Goal: Information Seeking & Learning: Learn about a topic

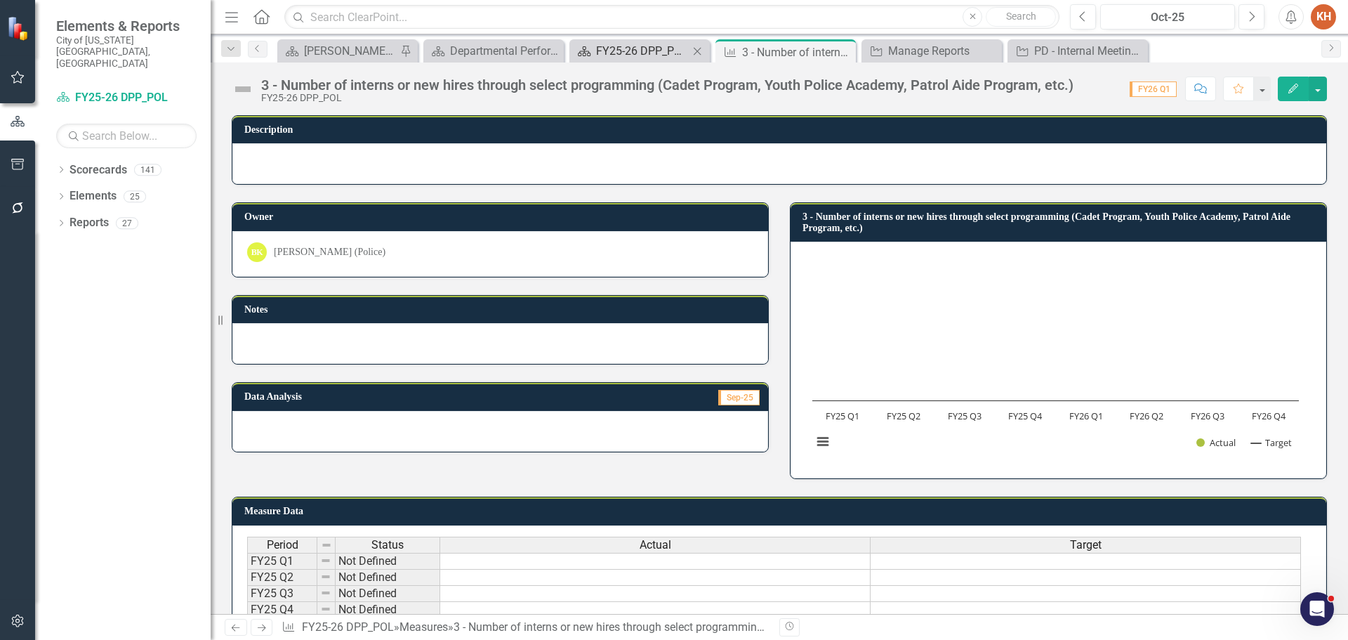
click at [656, 46] on div "FY25-26 DPP_POL" at bounding box center [642, 51] width 93 height 18
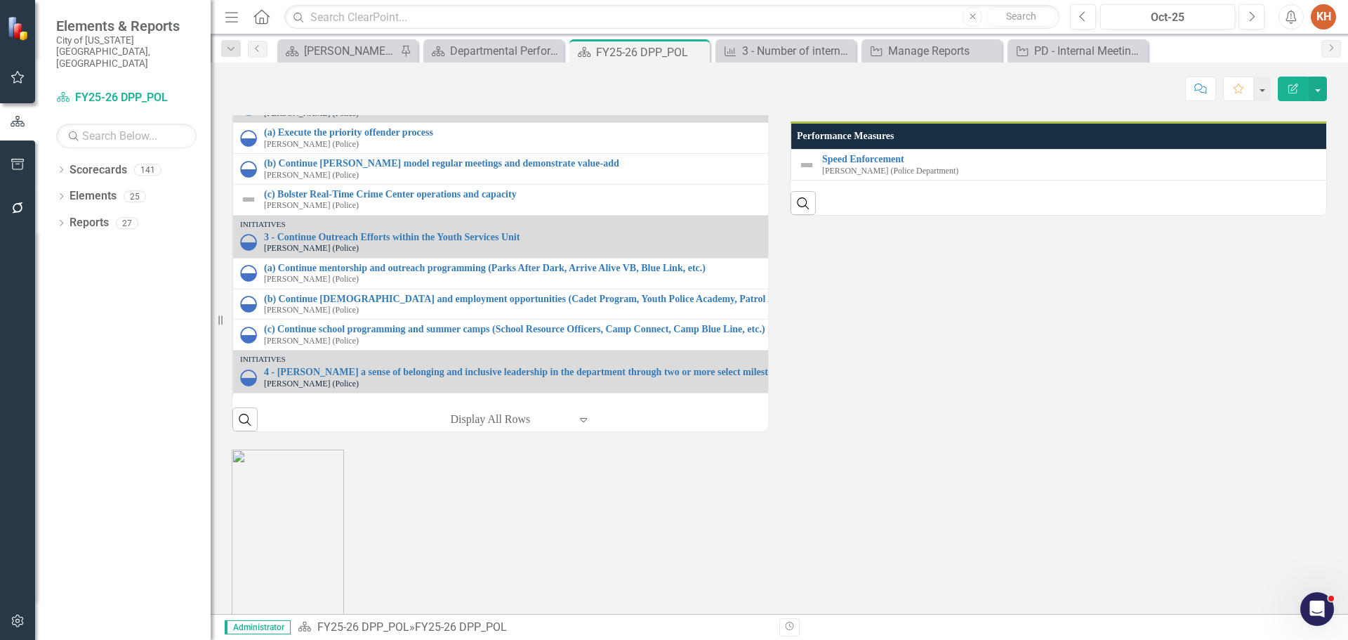
scroll to position [1895, 0]
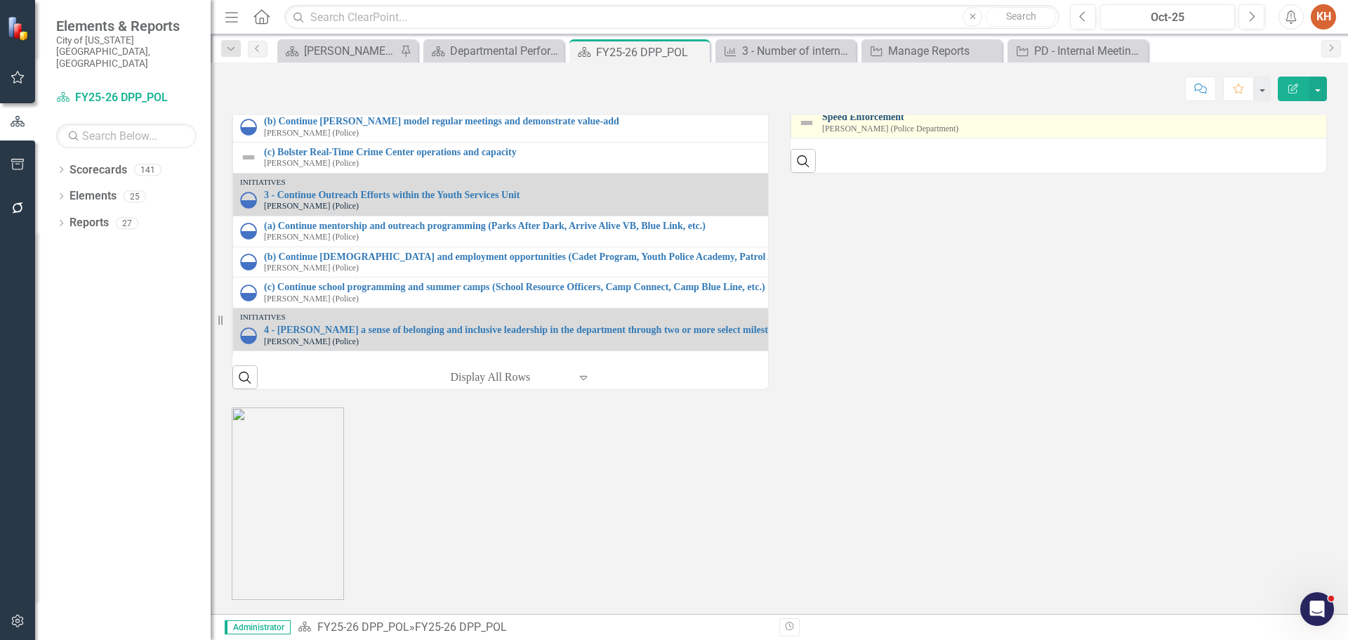
click at [875, 122] on link "Speed Enforcement" at bounding box center [1346, 117] width 1048 height 11
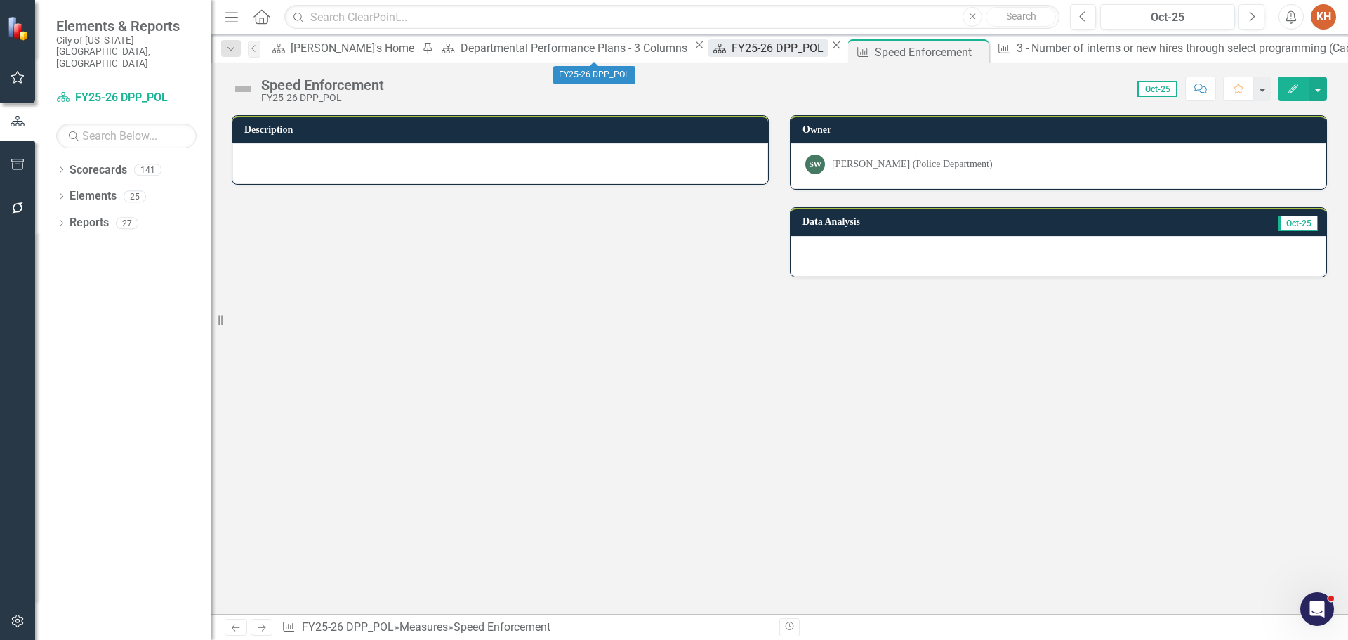
click at [732, 48] on div "FY25-26 DPP_POL" at bounding box center [780, 48] width 96 height 18
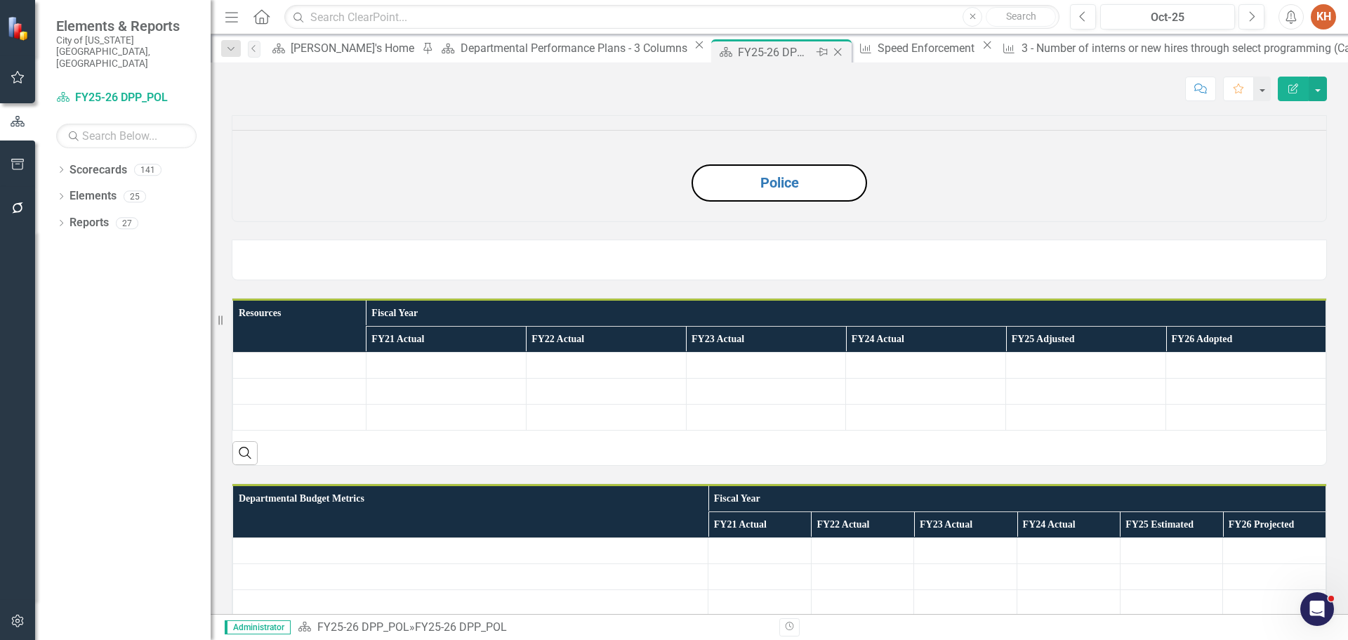
click at [812, 51] on div "Pin" at bounding box center [821, 53] width 18 height 18
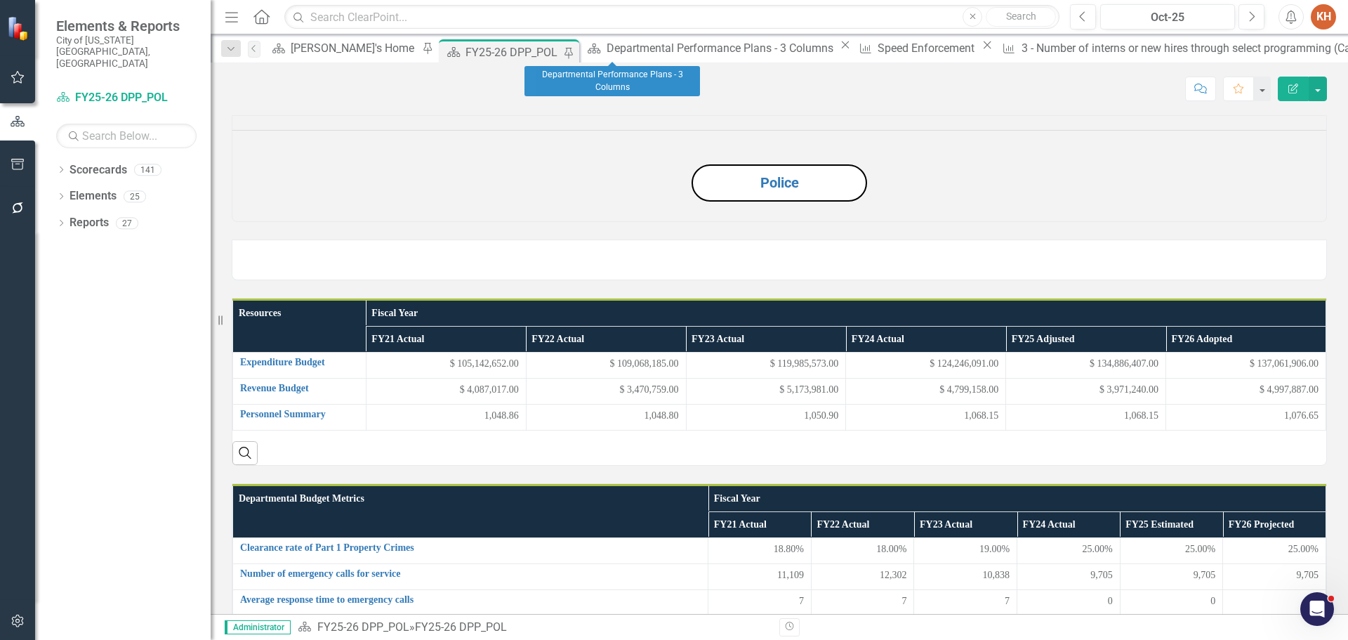
click at [838, 51] on icon "Close" at bounding box center [845, 44] width 14 height 11
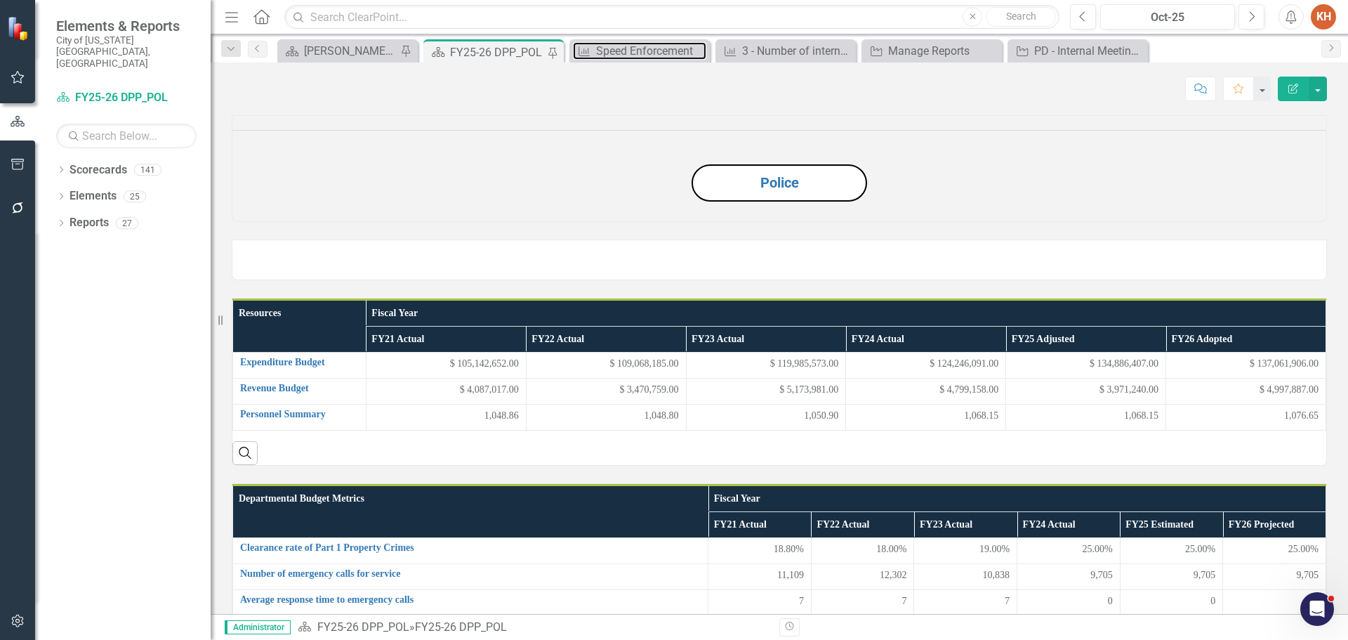
click at [661, 55] on div "Speed Enforcement" at bounding box center [651, 51] width 110 height 18
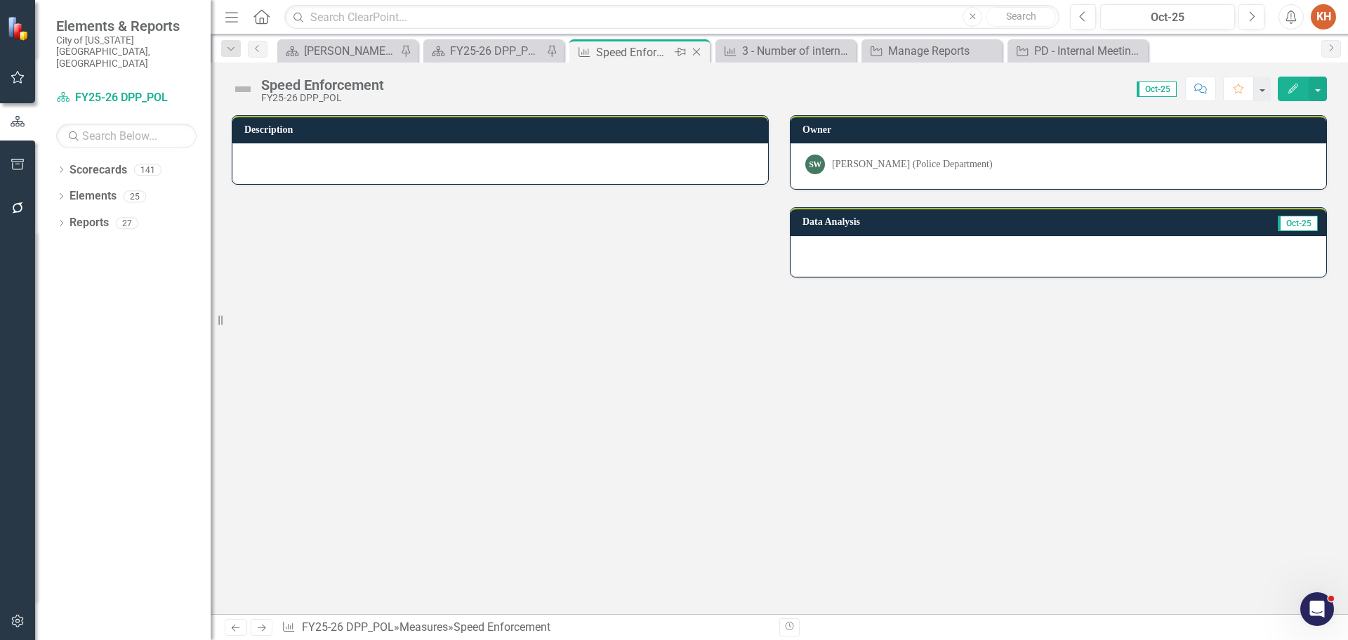
click at [694, 50] on icon at bounding box center [697, 52] width 8 height 8
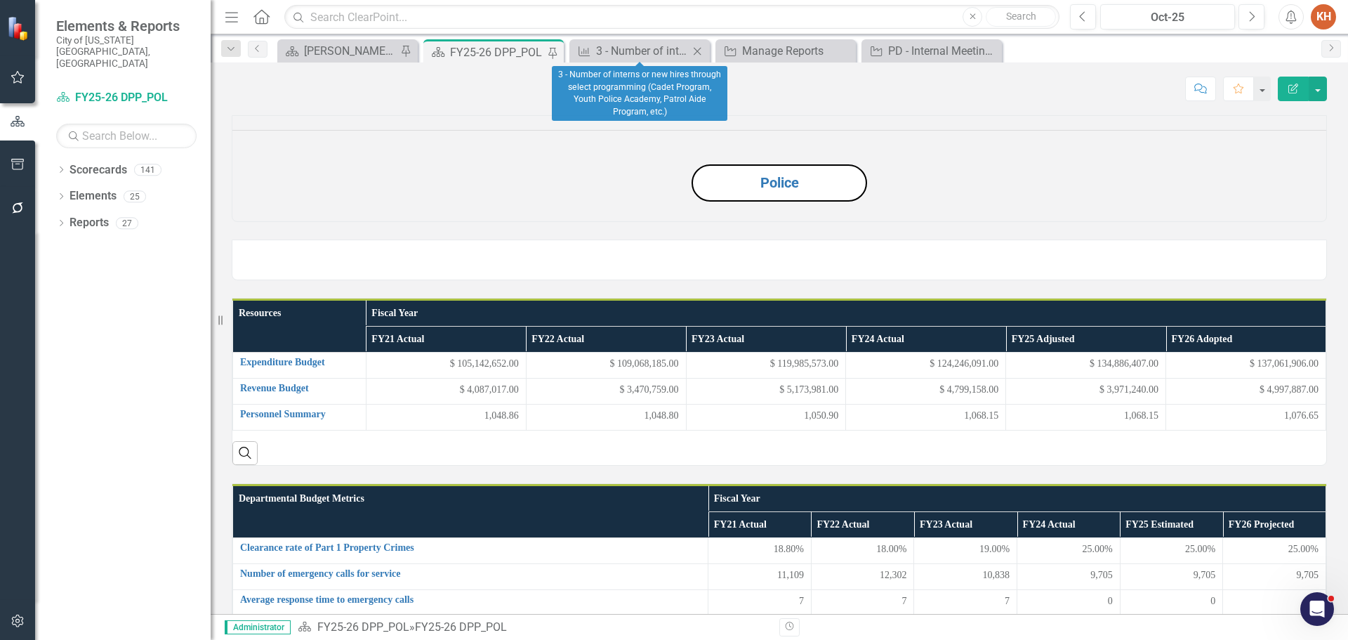
click at [694, 50] on icon "Close" at bounding box center [697, 51] width 14 height 11
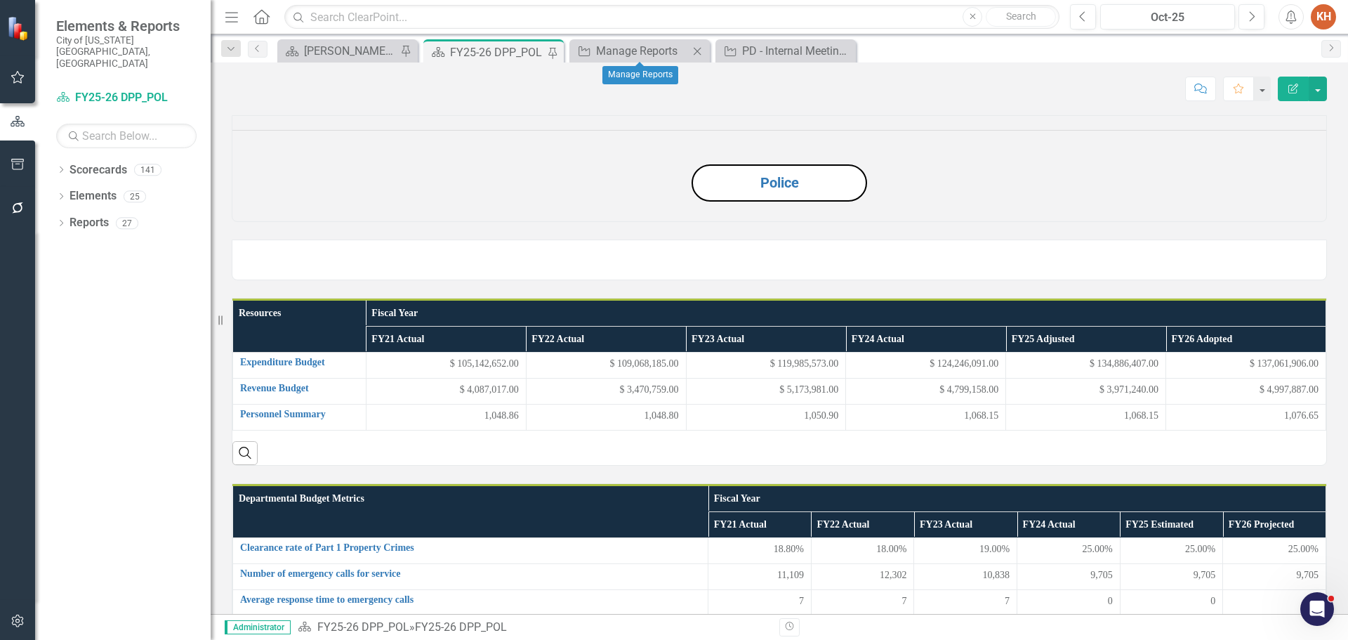
click at [699, 49] on icon "Close" at bounding box center [697, 51] width 14 height 11
drag, startPoint x: 699, startPoint y: 49, endPoint x: 692, endPoint y: 54, distance: 8.6
click at [0, 0] on icon "Close" at bounding box center [0, 0] width 0 height 0
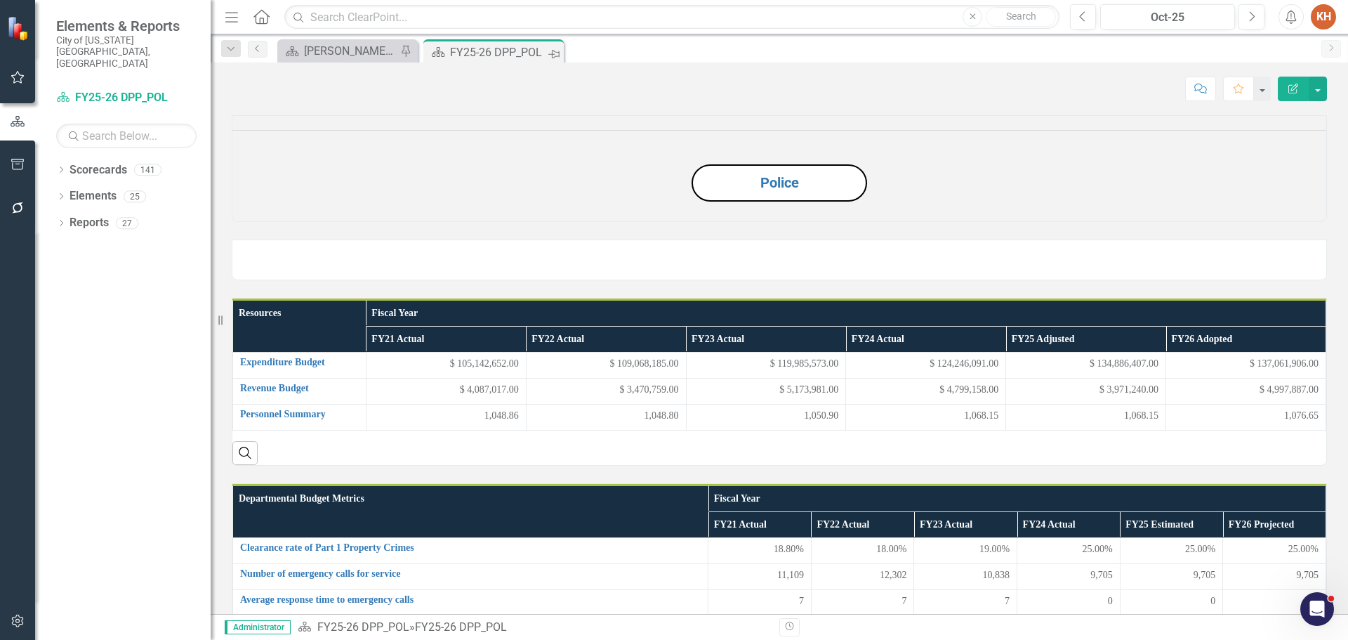
click at [551, 53] on icon "Pin" at bounding box center [553, 54] width 11 height 14
click at [549, 53] on icon "Close" at bounding box center [550, 51] width 14 height 11
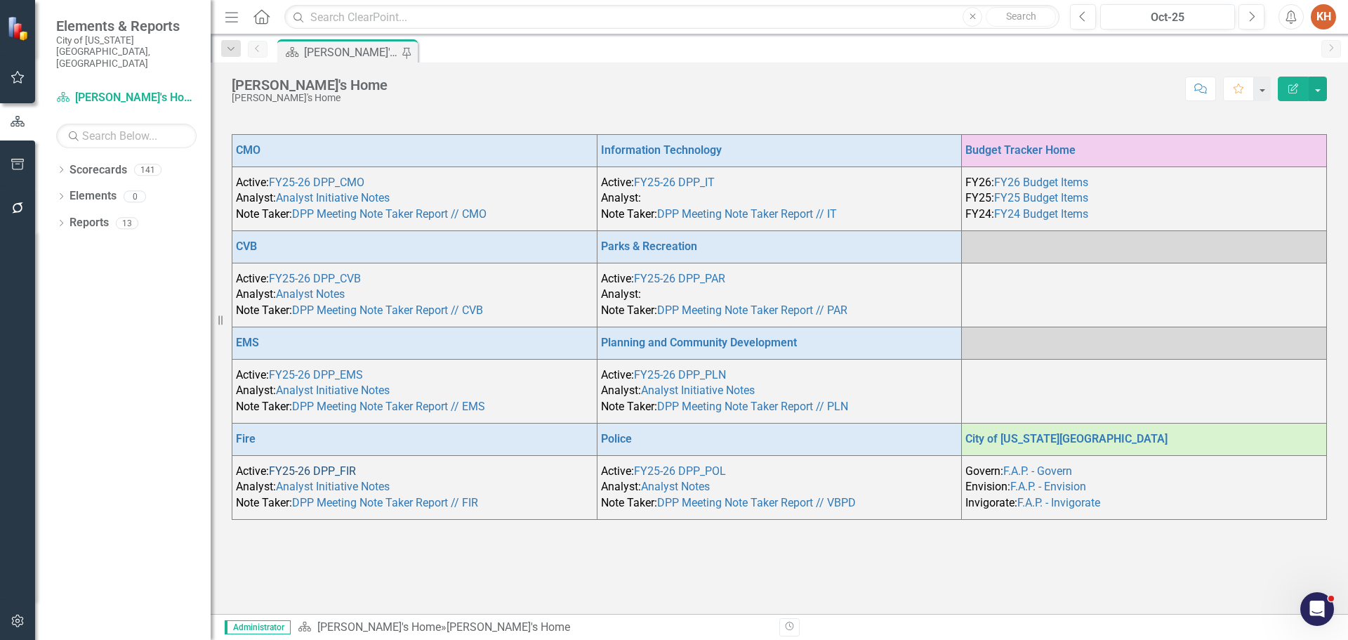
click at [314, 470] on link "FY25-26 DPP_FIR" at bounding box center [312, 470] width 87 height 13
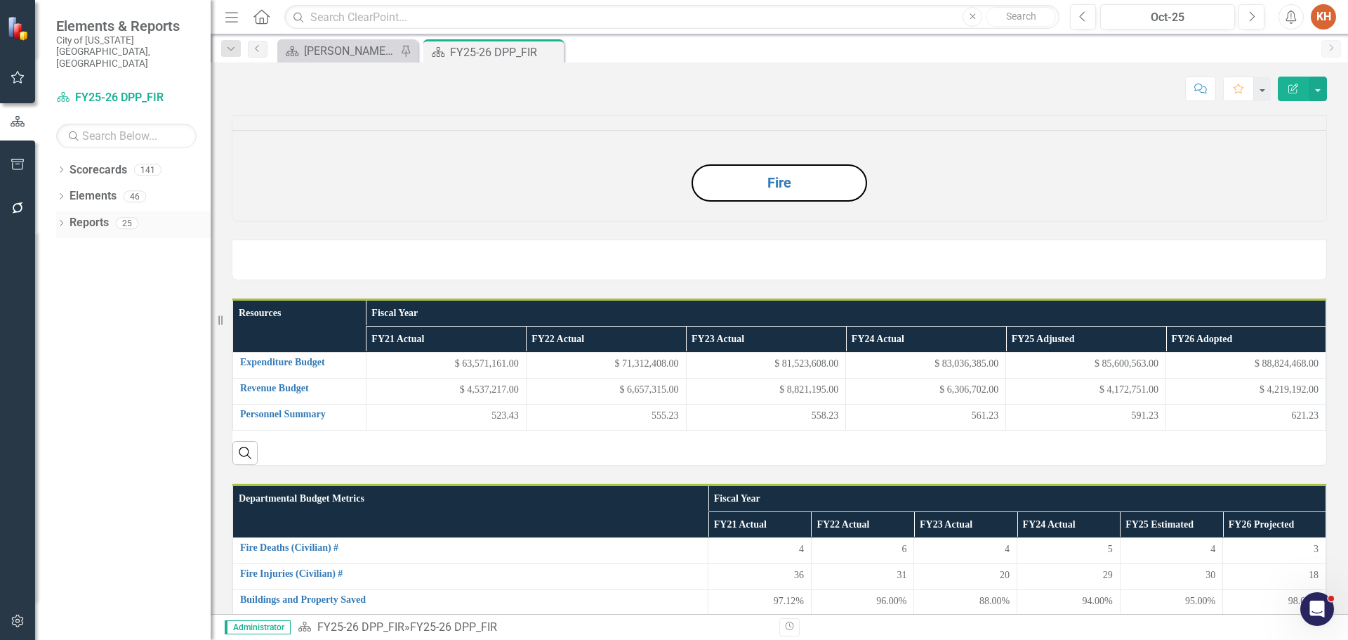
click at [98, 215] on link "Reports" at bounding box center [89, 223] width 39 height 16
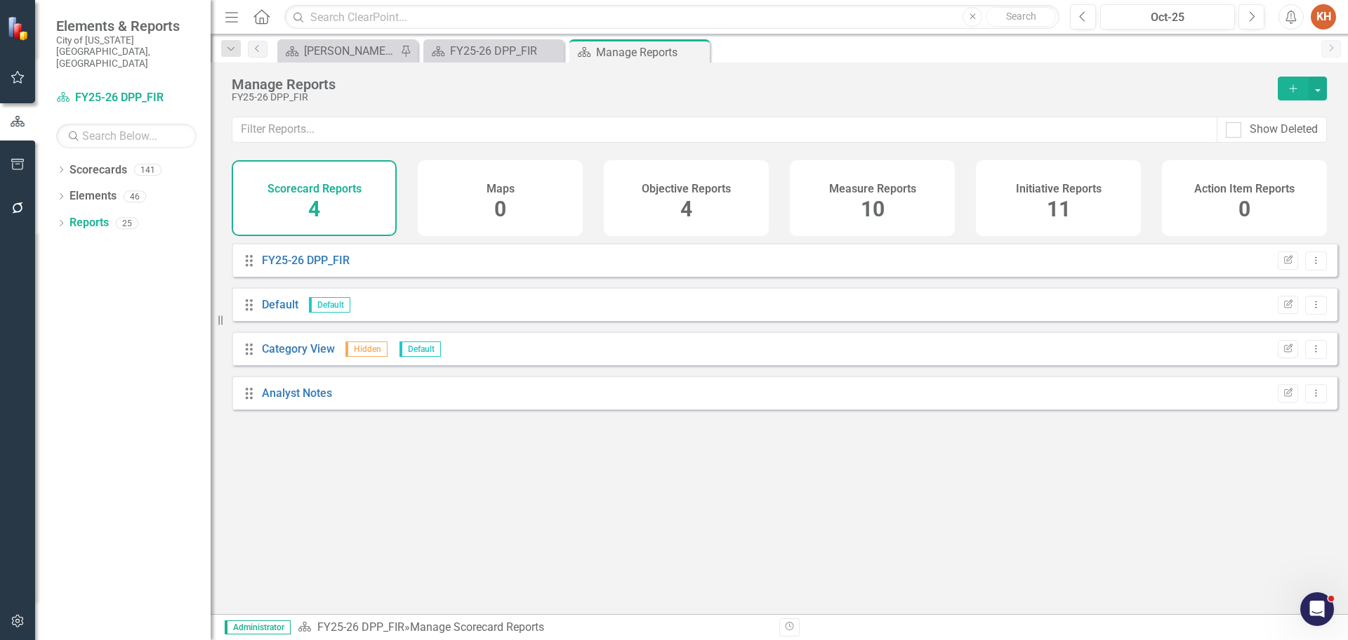
click at [1047, 197] on span "11" at bounding box center [1059, 209] width 24 height 25
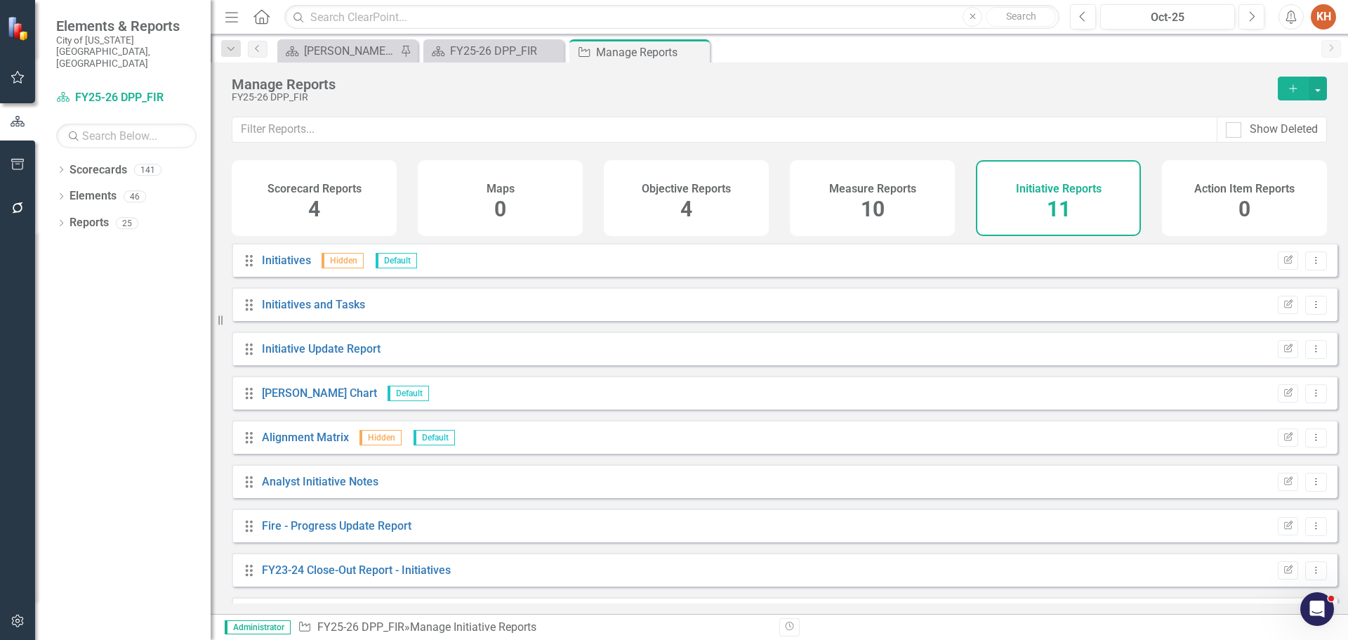
scroll to position [126, 0]
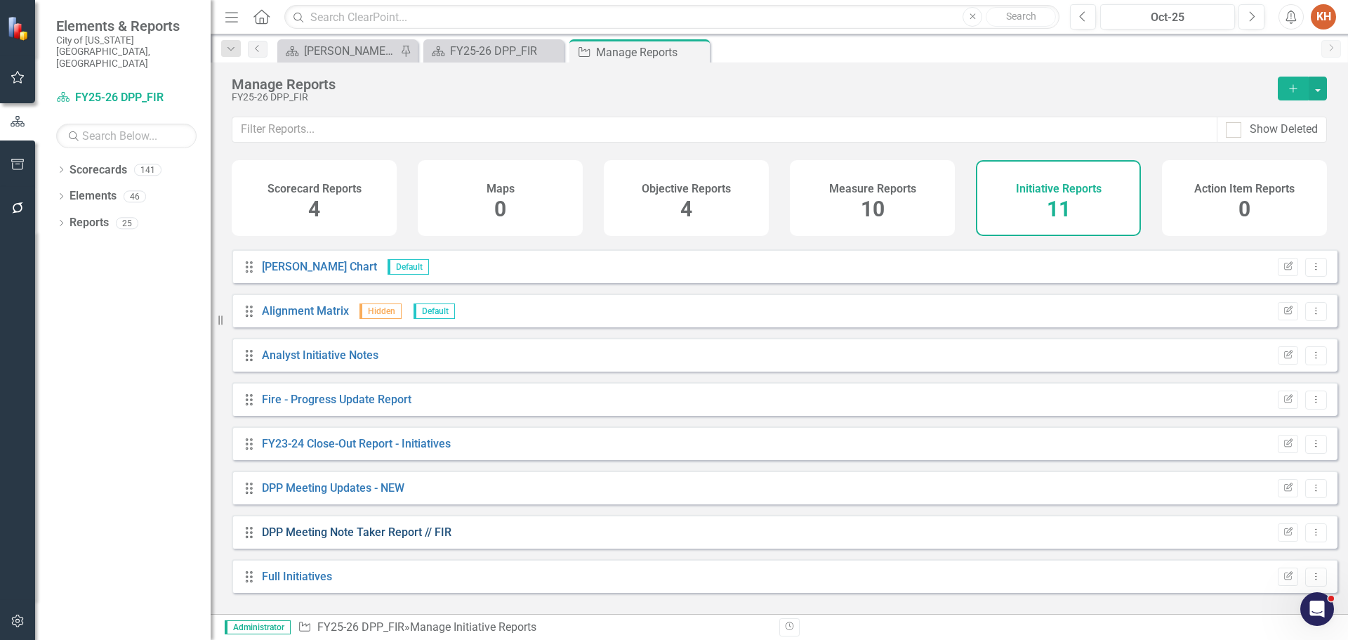
click at [436, 538] on link "DPP Meeting Note Taker Report // FIR" at bounding box center [357, 531] width 190 height 13
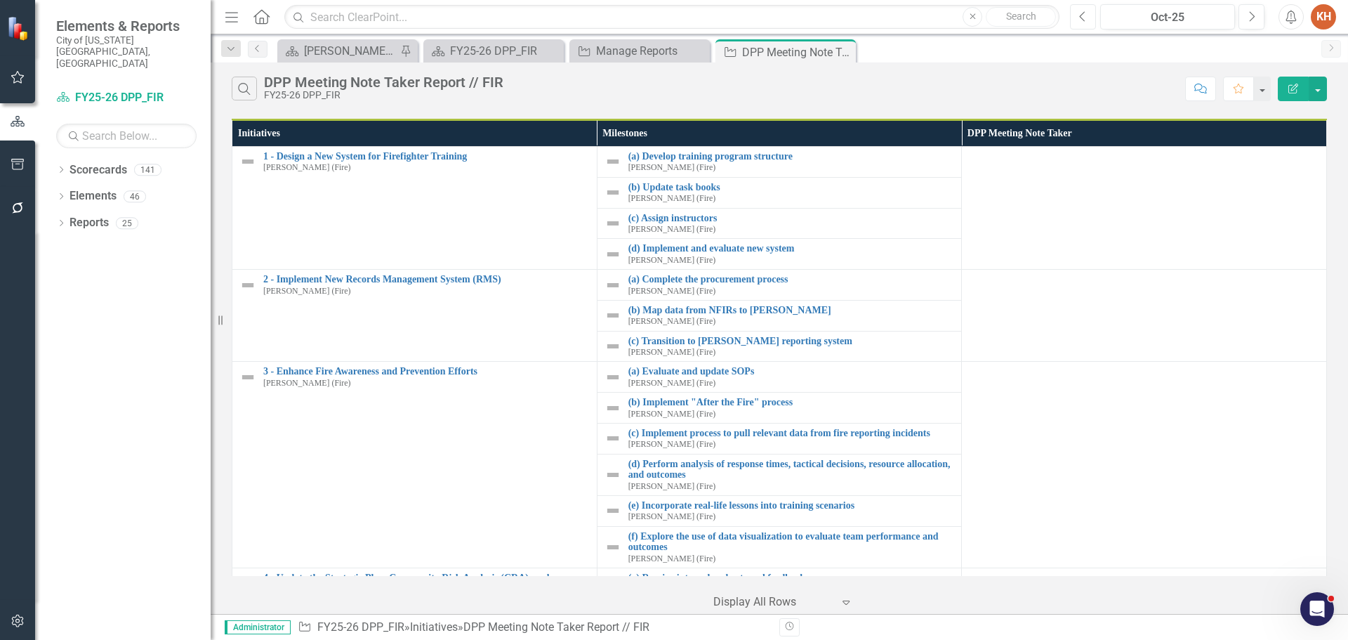
click at [1076, 10] on button "Previous" at bounding box center [1083, 16] width 26 height 25
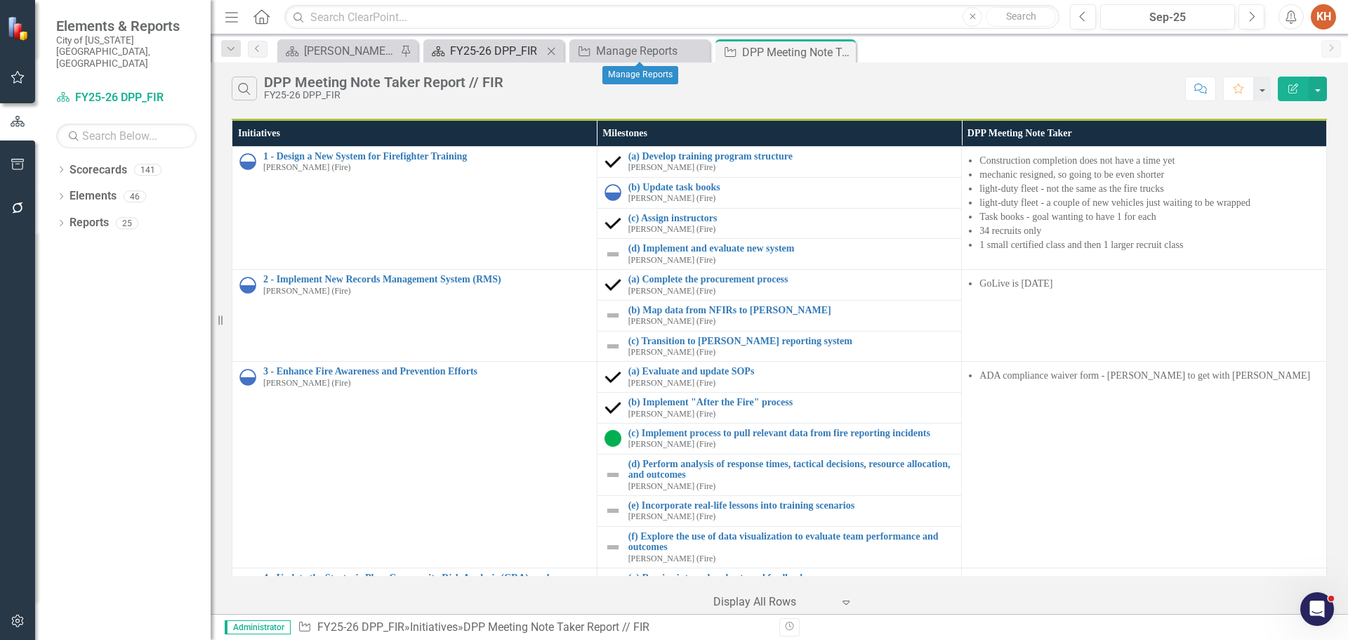
click at [501, 51] on div "FY25-26 DPP_FIR" at bounding box center [496, 51] width 93 height 18
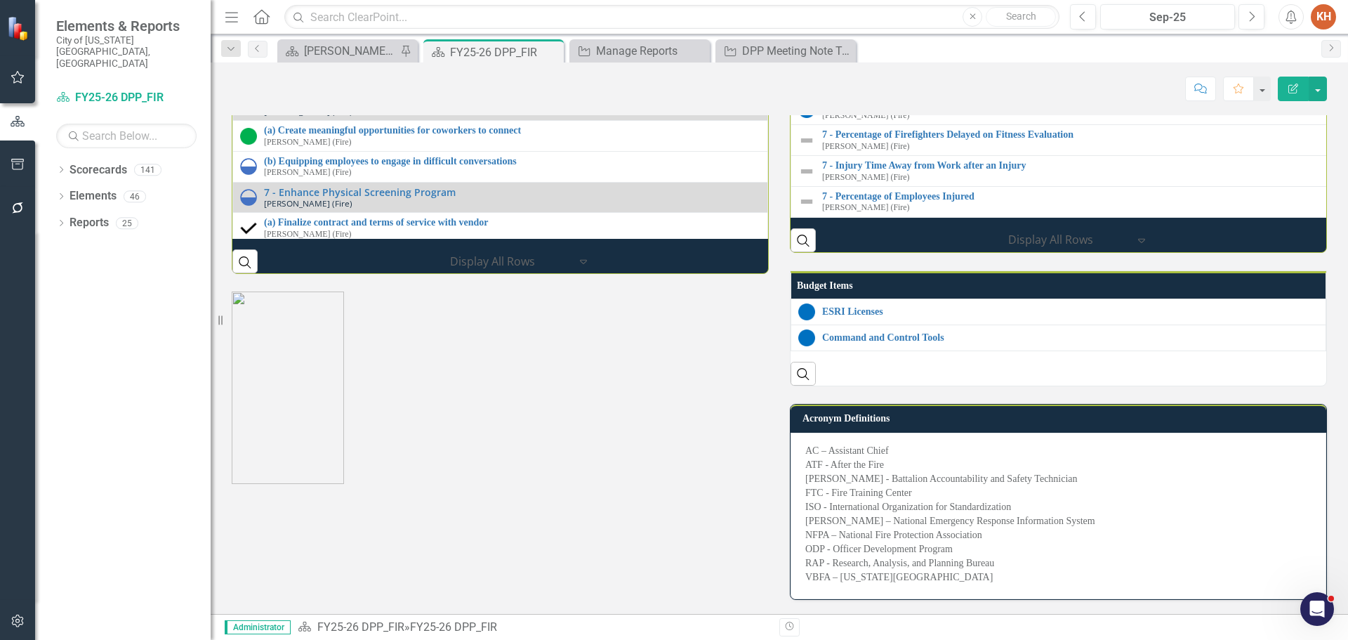
scroll to position [2329, 0]
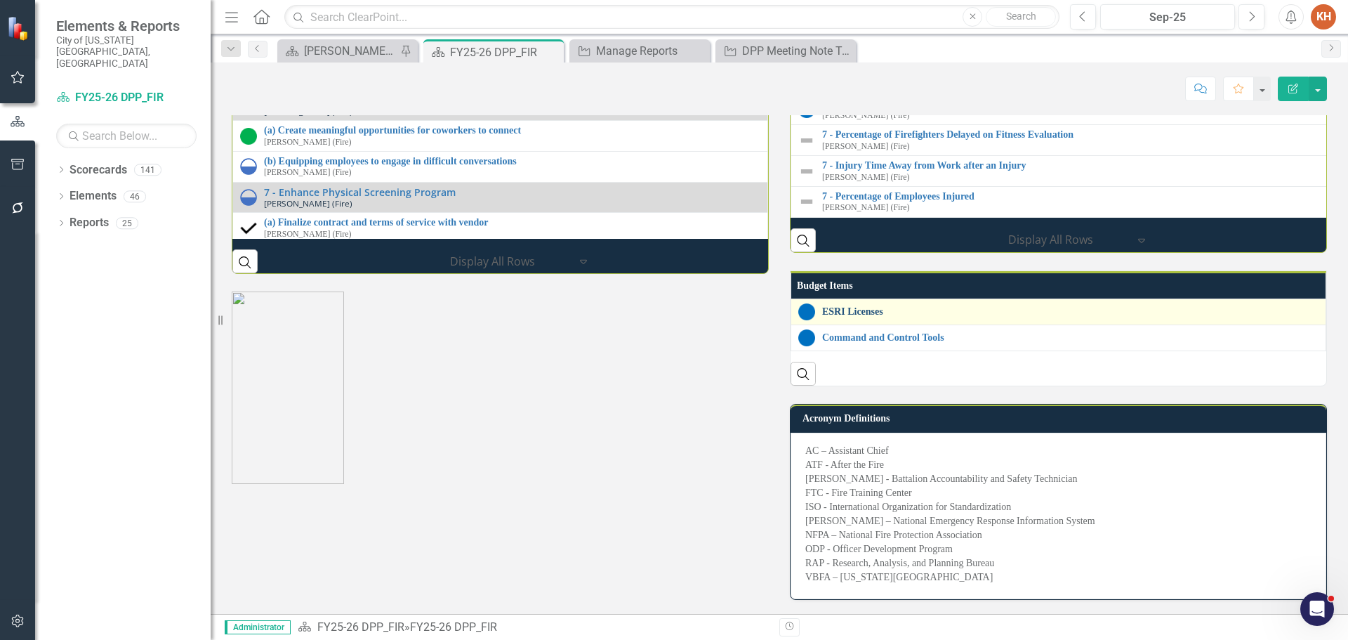
click at [857, 306] on link "ESRI Licenses" at bounding box center [1070, 311] width 496 height 11
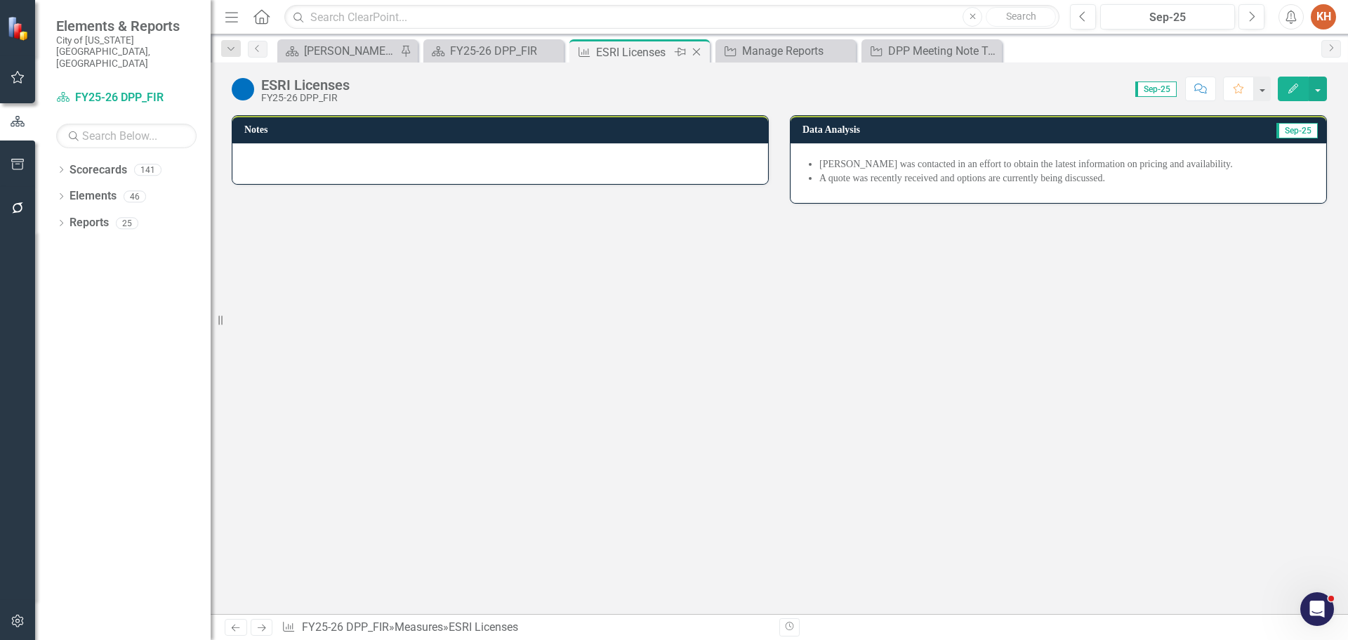
click at [696, 50] on icon "Close" at bounding box center [696, 51] width 14 height 11
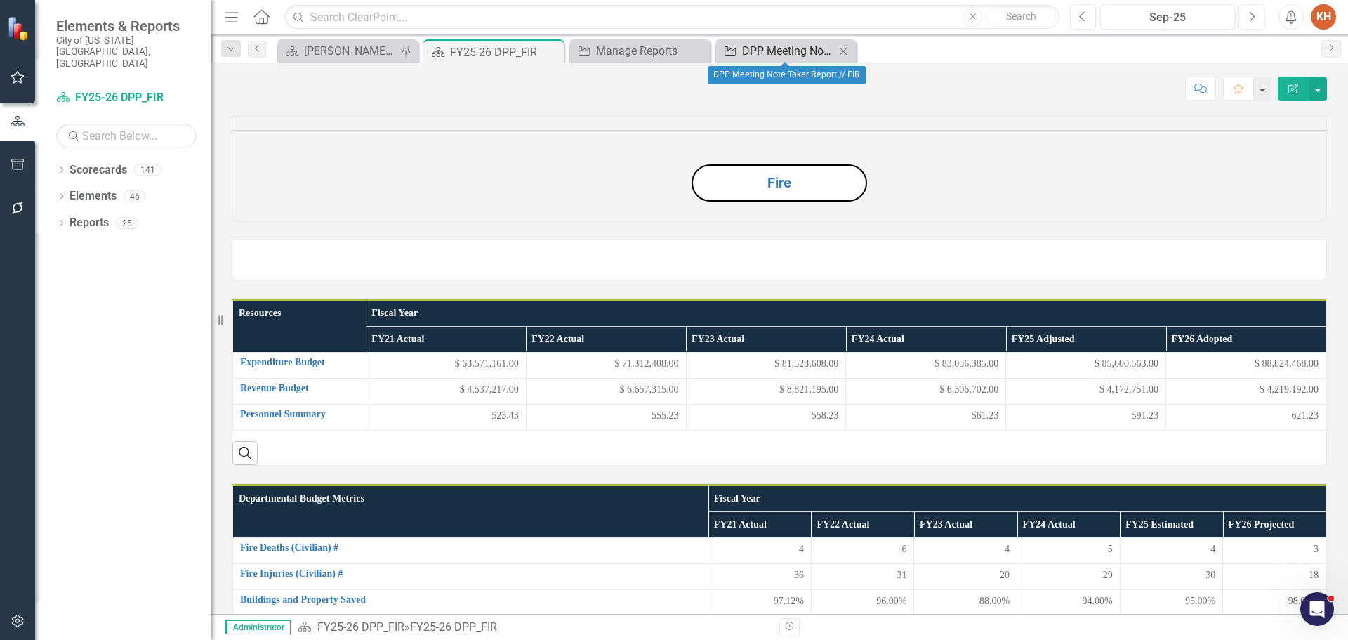
click at [772, 53] on div "DPP Meeting Note Taker Report // FIR" at bounding box center [788, 51] width 93 height 18
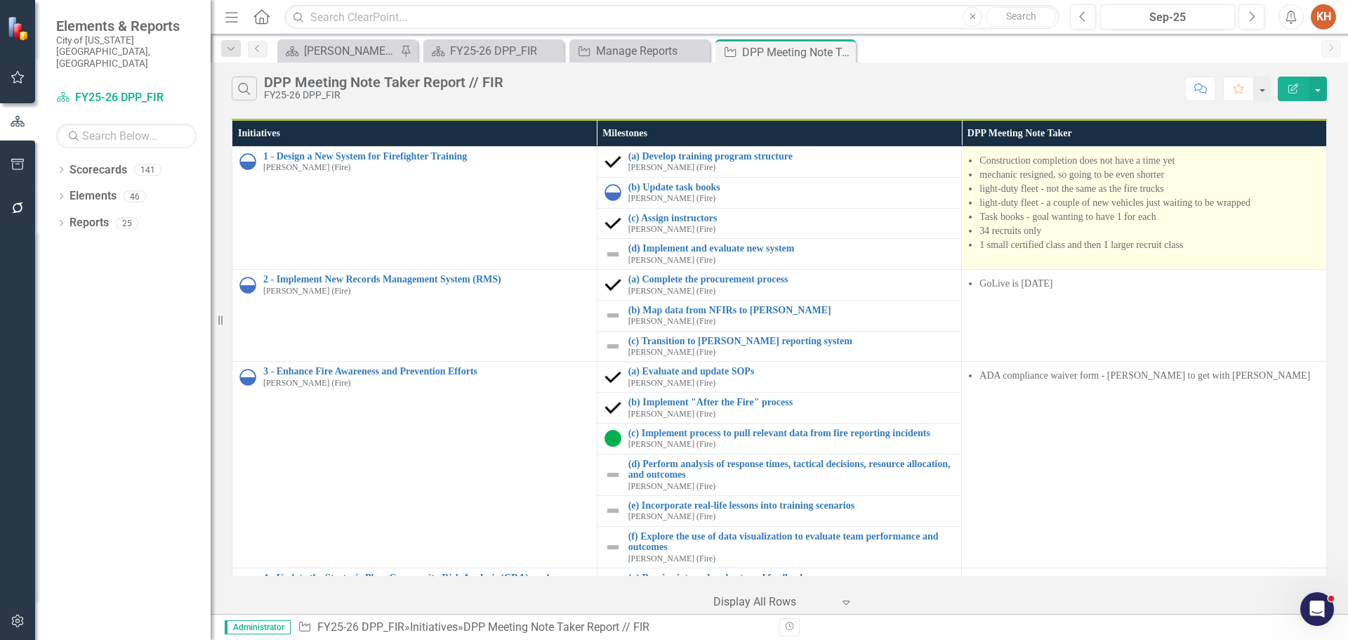
click at [979, 180] on li "mechanic resigned, so going to be even shorter" at bounding box center [1149, 175] width 340 height 14
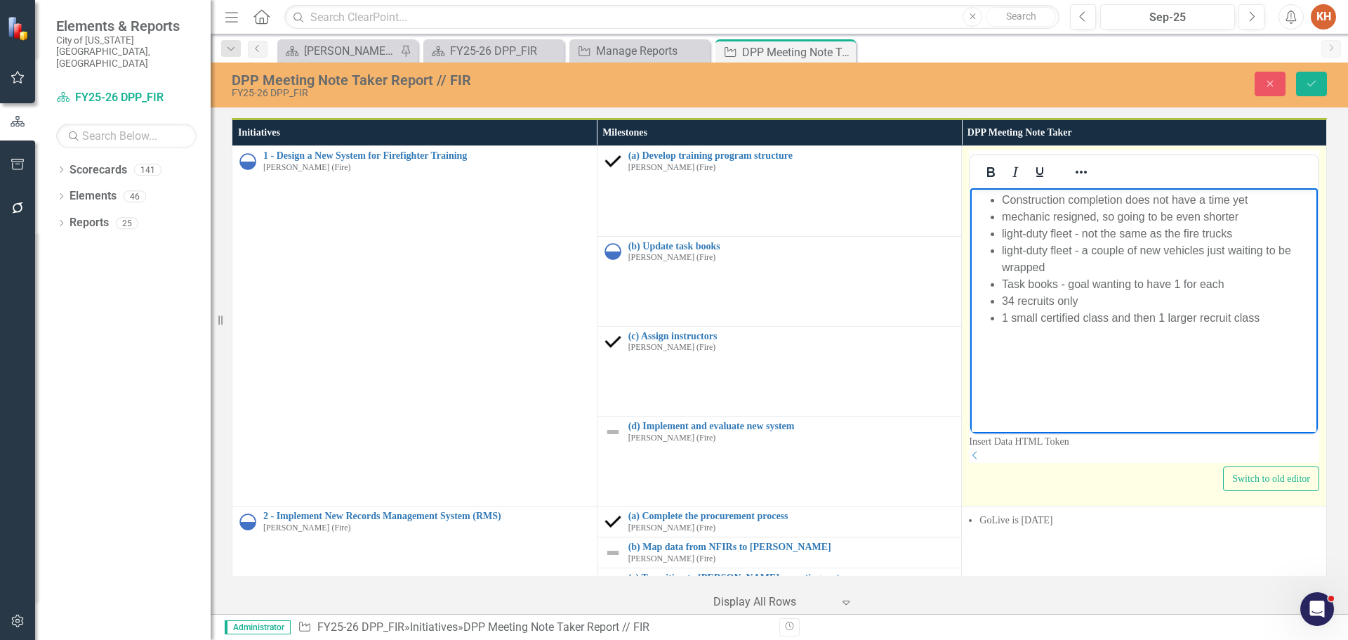
click at [1075, 276] on li "Task books - goal wanting to have 1 for each" at bounding box center [1158, 284] width 312 height 17
click at [1070, 310] on li "1 small certified class and then 1 larger recruit class" at bounding box center [1158, 318] width 312 height 17
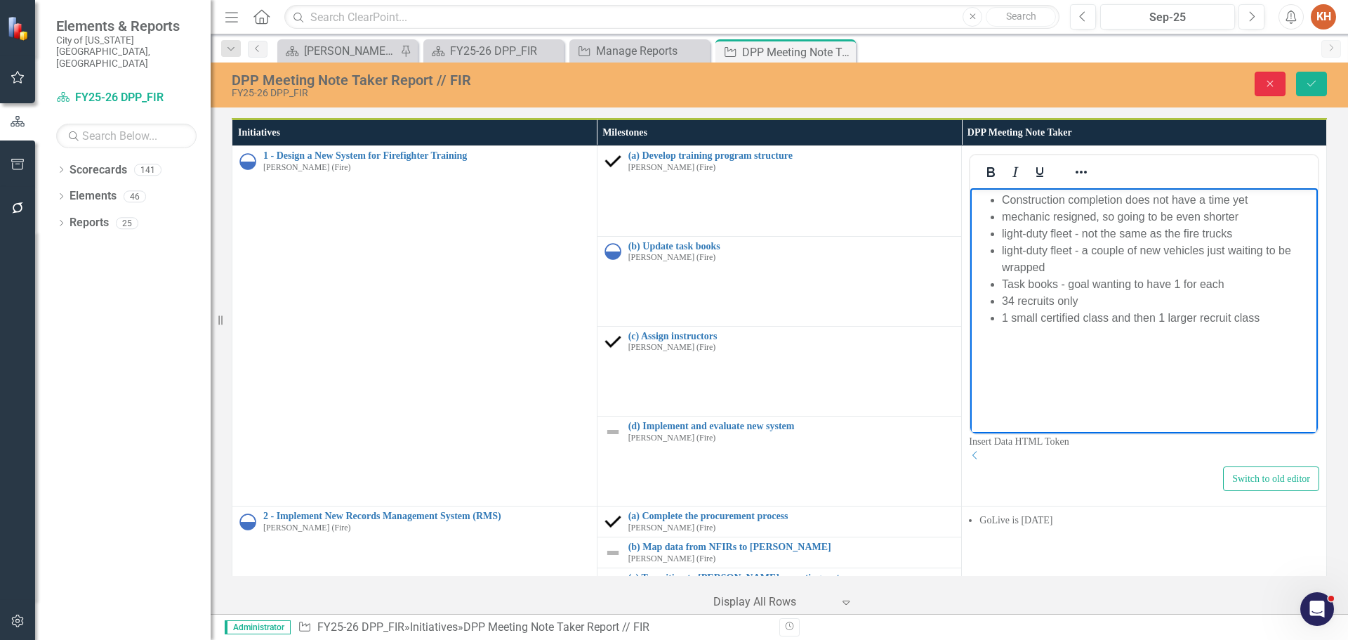
click at [1268, 80] on icon "Close" at bounding box center [1270, 84] width 13 height 10
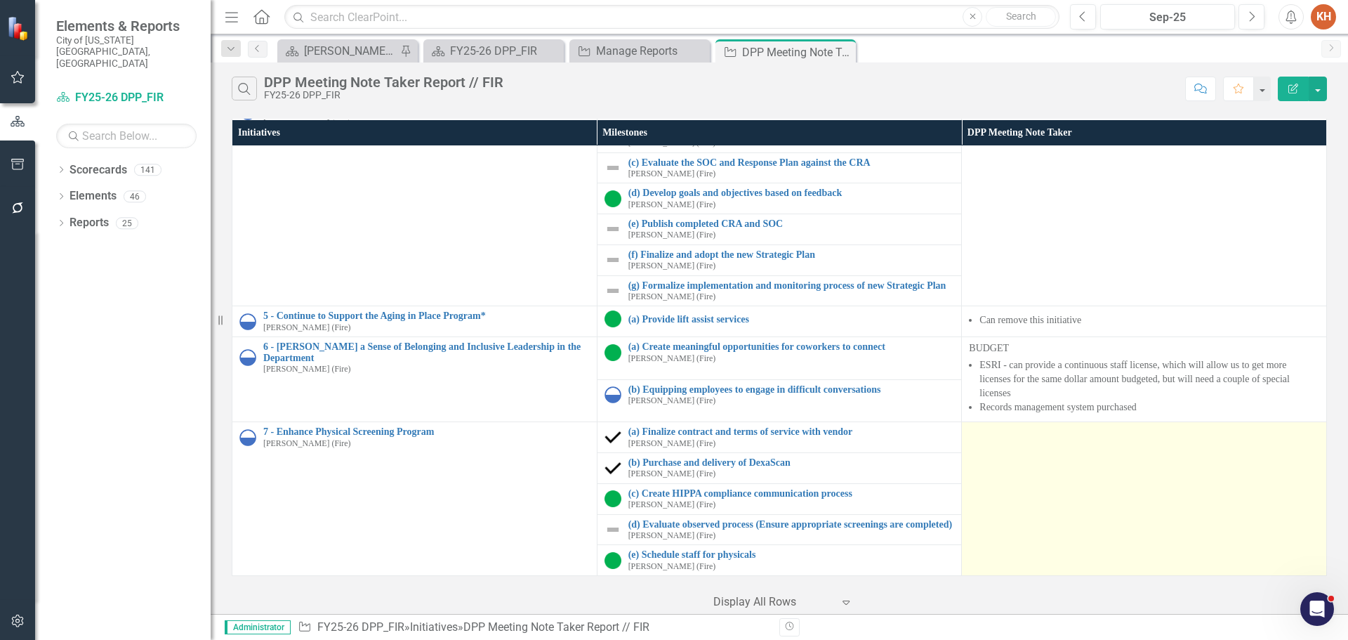
scroll to position [604, 0]
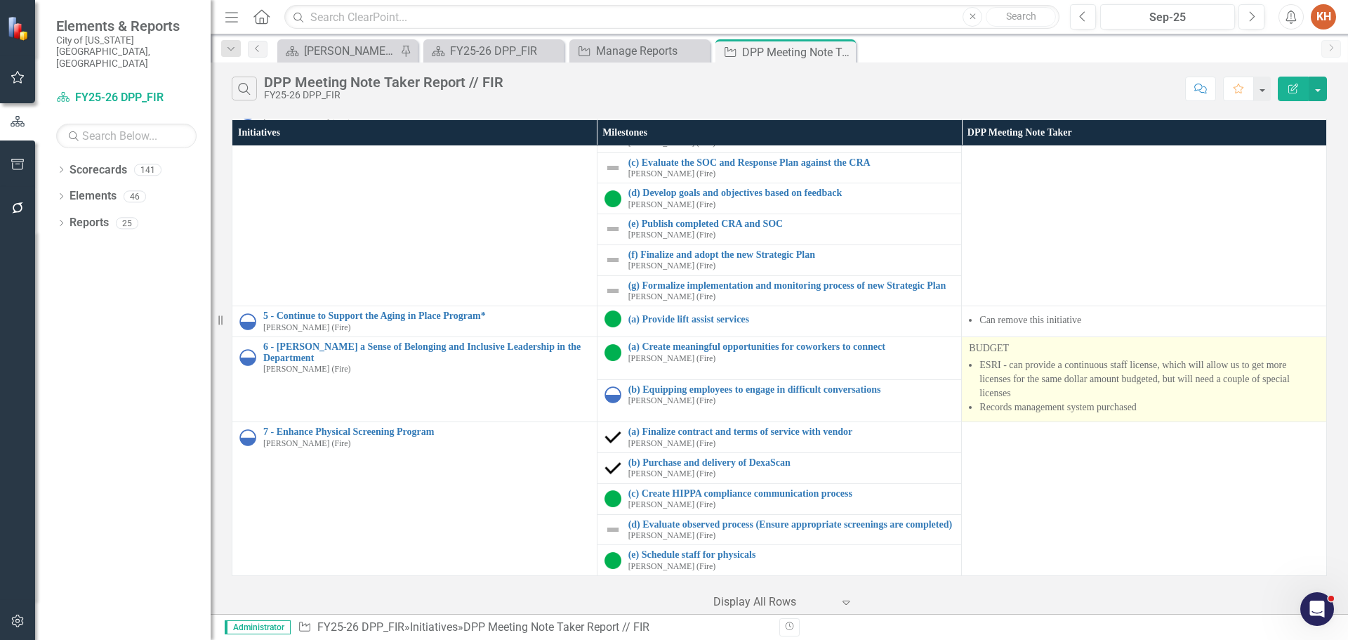
click at [979, 400] on li "Records management system purchased" at bounding box center [1149, 407] width 340 height 14
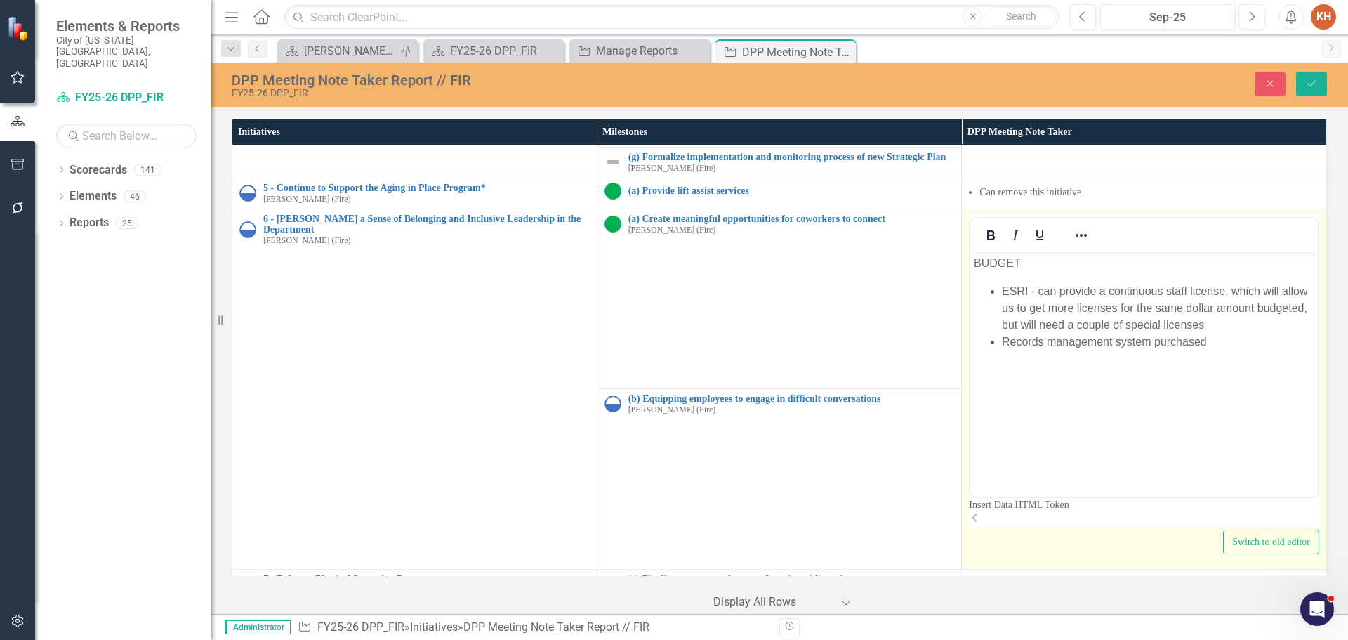
scroll to position [0, 0]
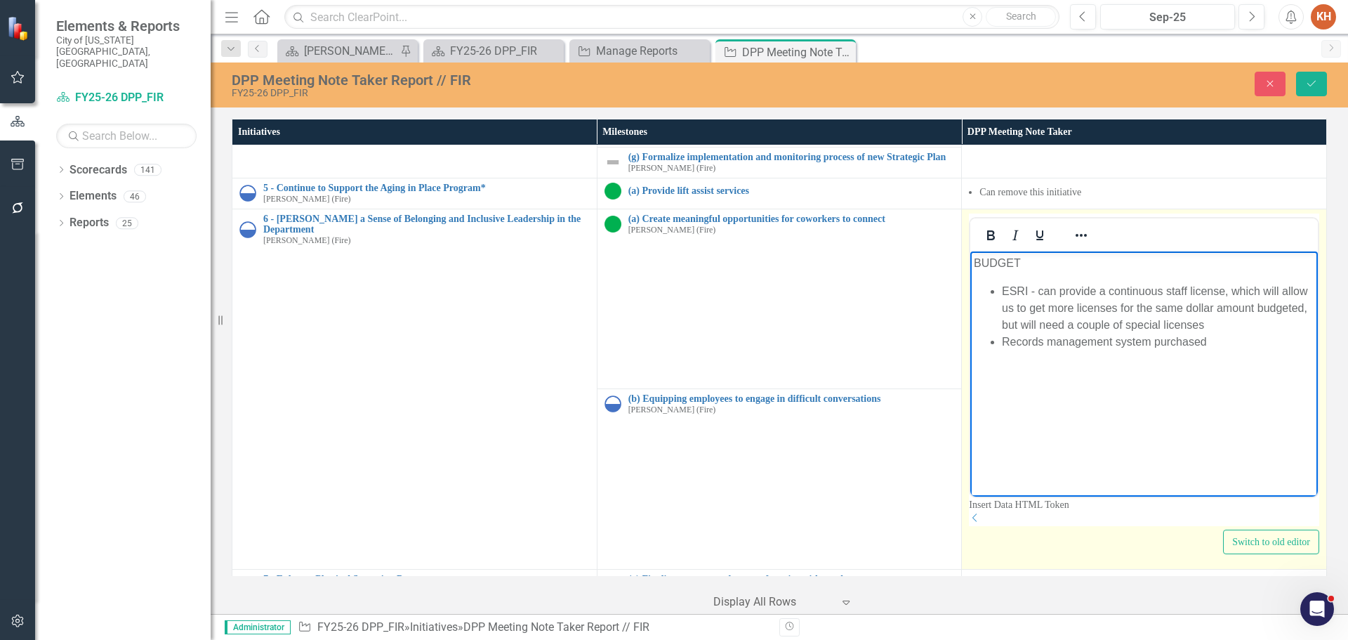
click at [1153, 309] on li "ESRI - can provide a continuous staff license, which will allow us to get more …" at bounding box center [1158, 307] width 312 height 51
copy p "BUDGET"
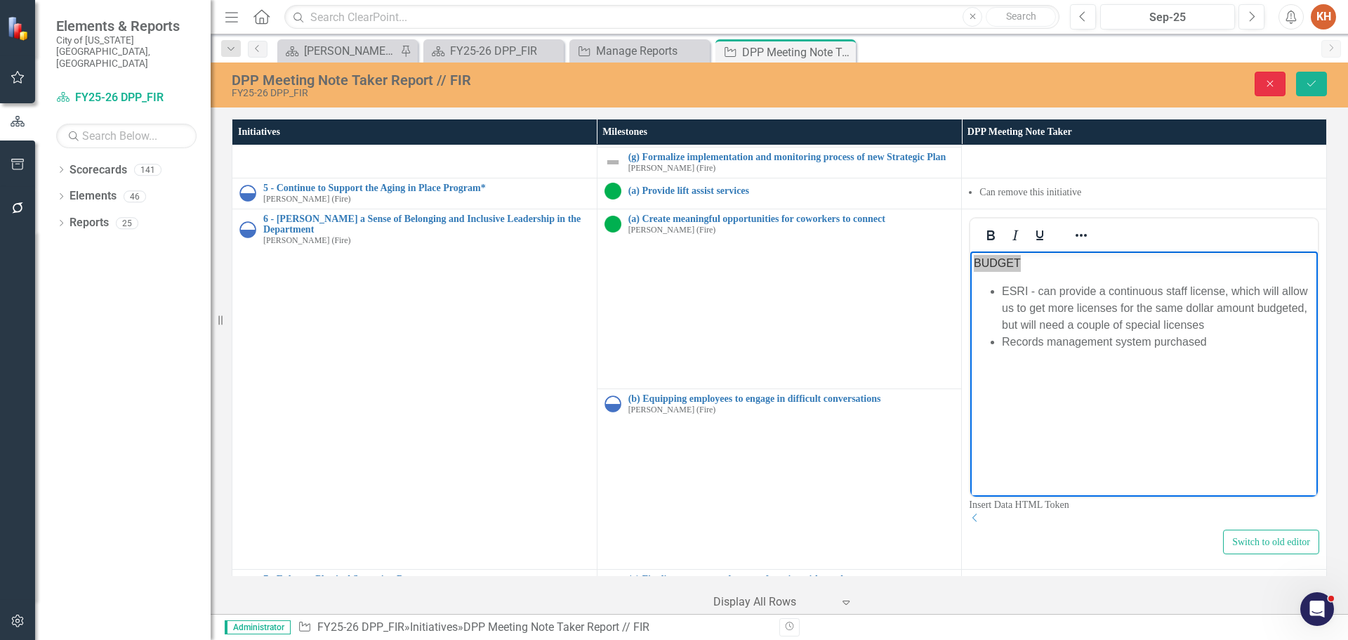
click at [1262, 80] on button "Close" at bounding box center [1270, 84] width 31 height 25
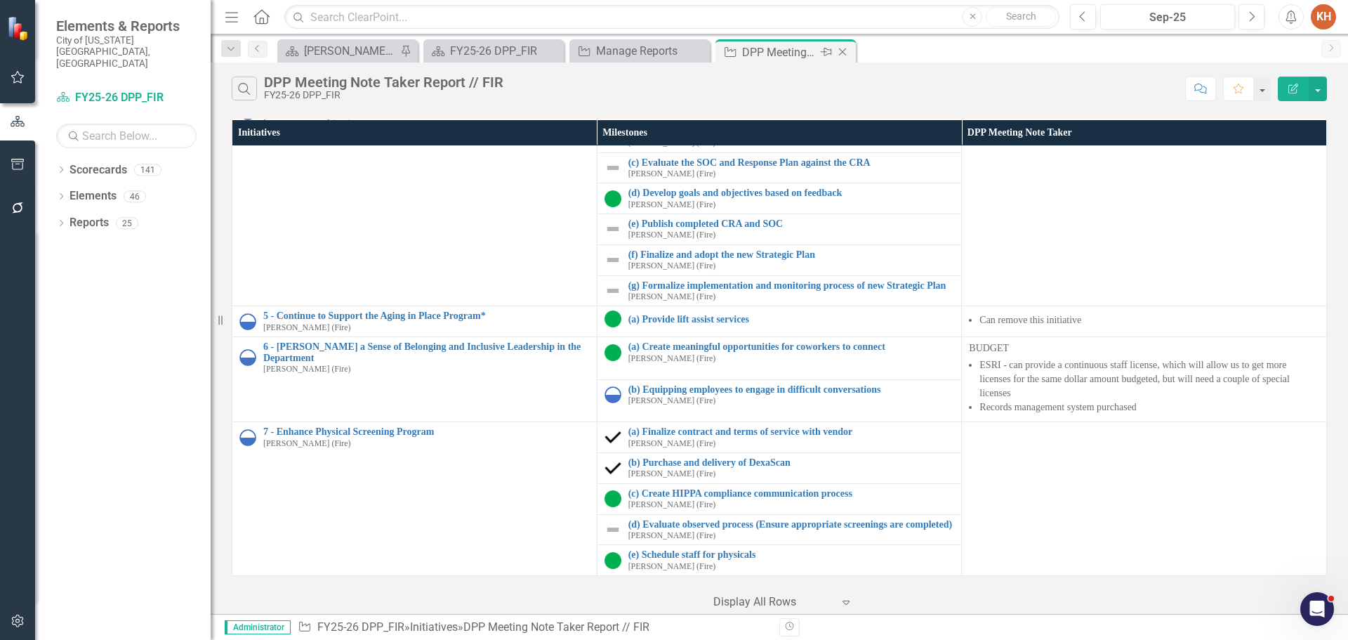
click at [842, 51] on icon at bounding box center [843, 52] width 8 height 8
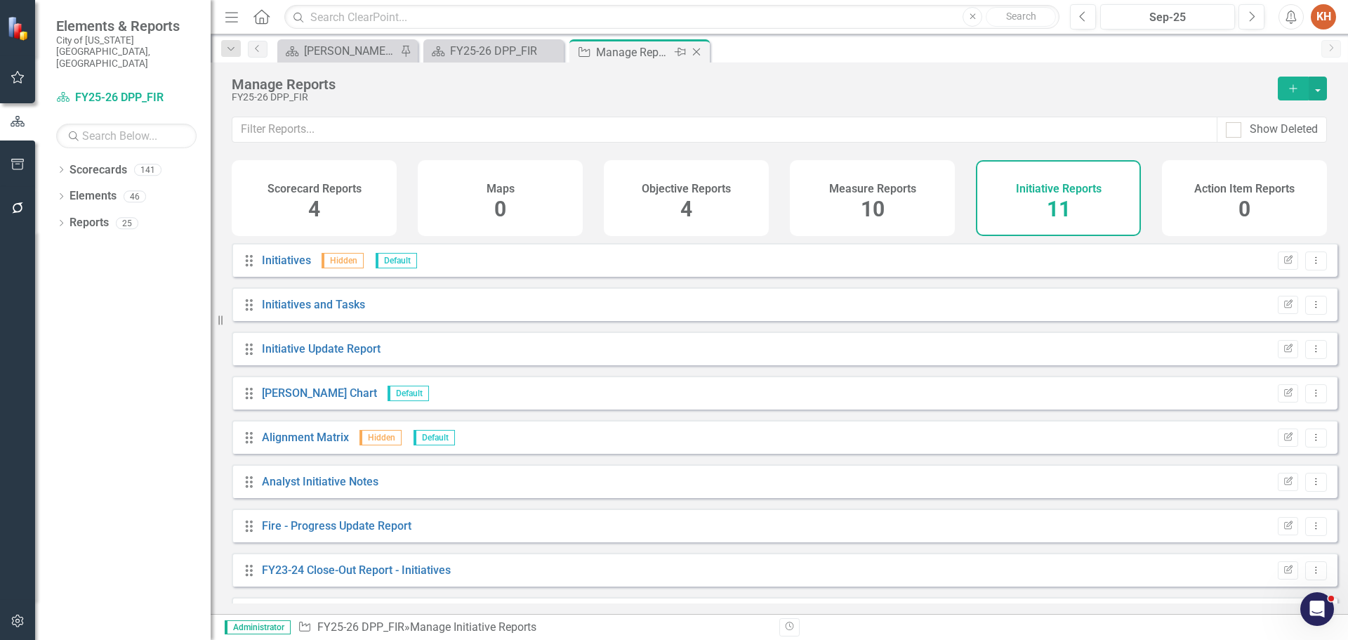
click at [694, 53] on icon "Close" at bounding box center [696, 51] width 14 height 11
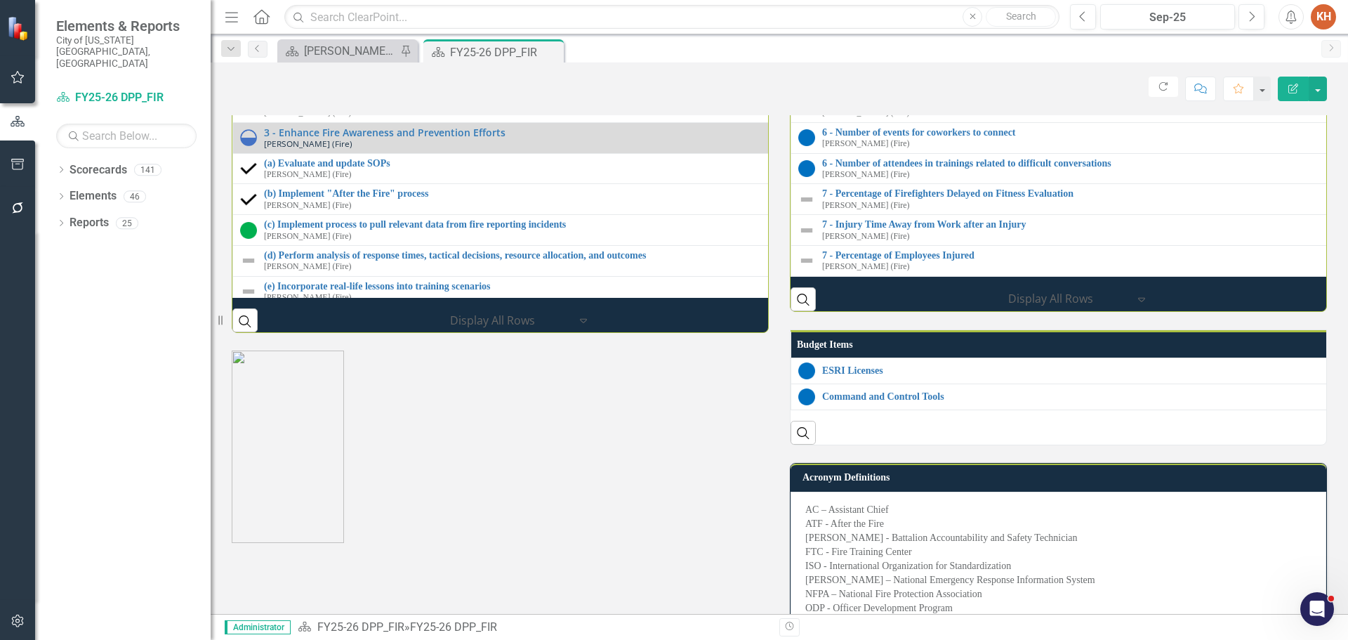
scroll to position [2247, 0]
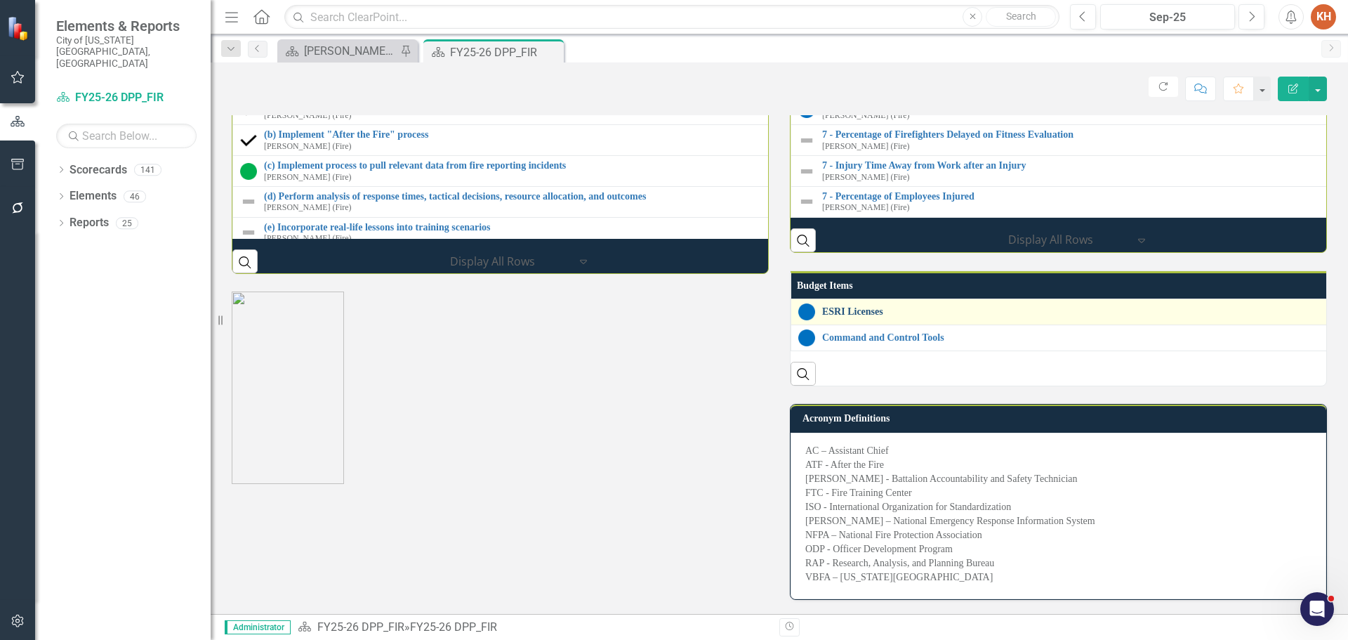
click at [859, 317] on link "ESRI Licenses" at bounding box center [1346, 311] width 1048 height 11
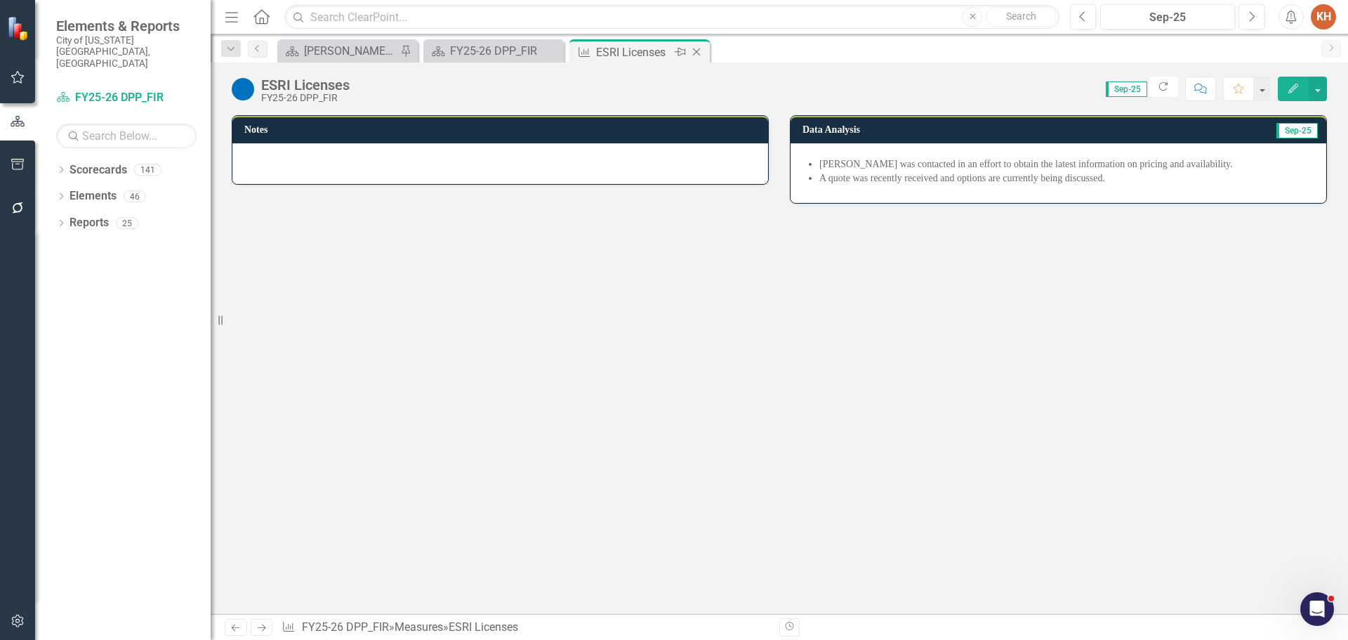
click at [697, 51] on icon "Close" at bounding box center [696, 51] width 14 height 11
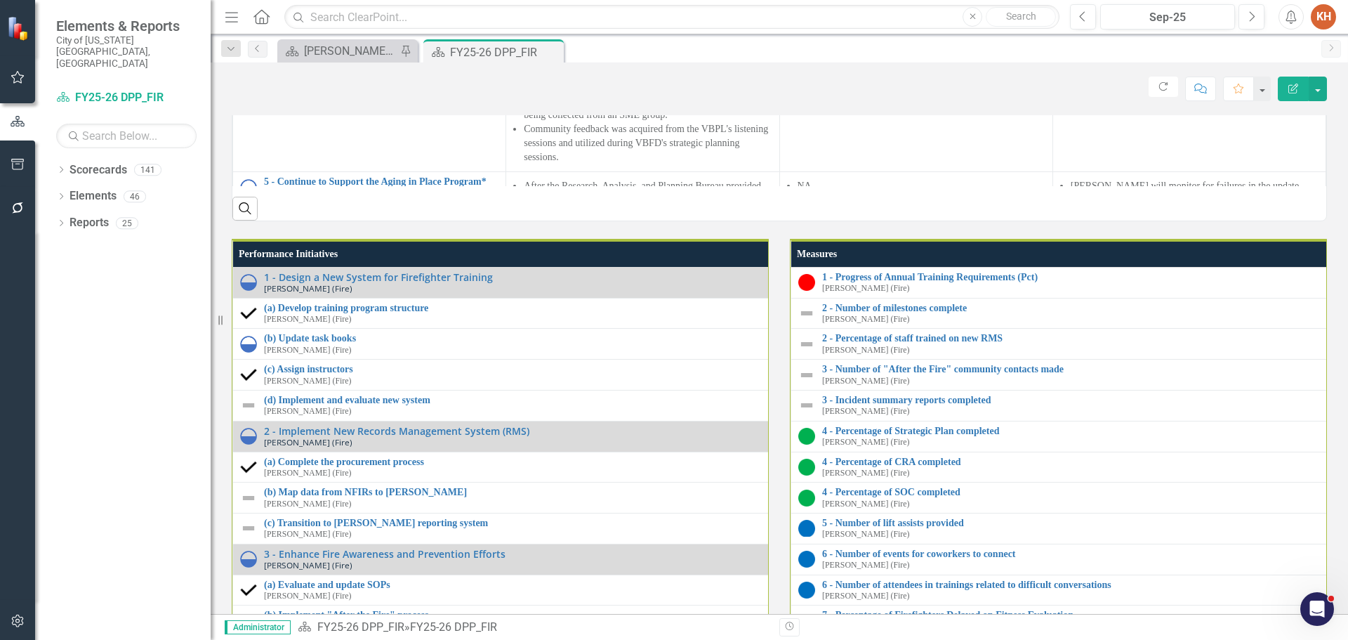
scroll to position [1193, 0]
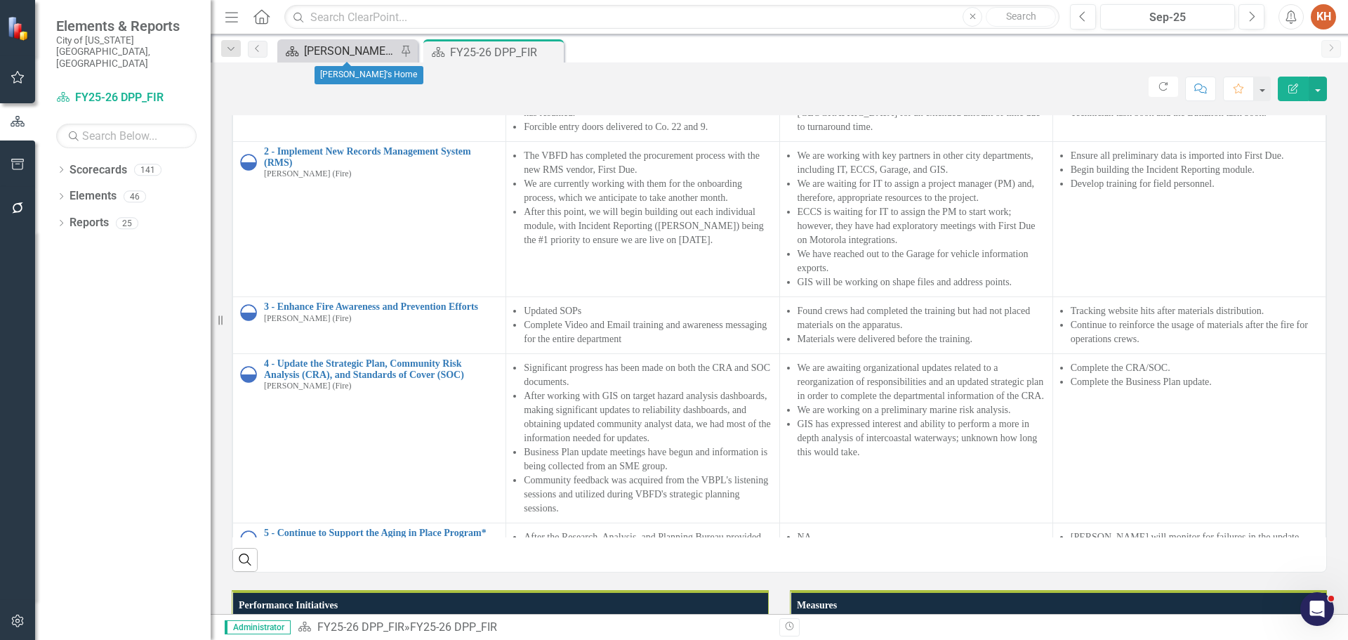
click at [349, 46] on div "[PERSON_NAME]'s Home" at bounding box center [350, 51] width 93 height 18
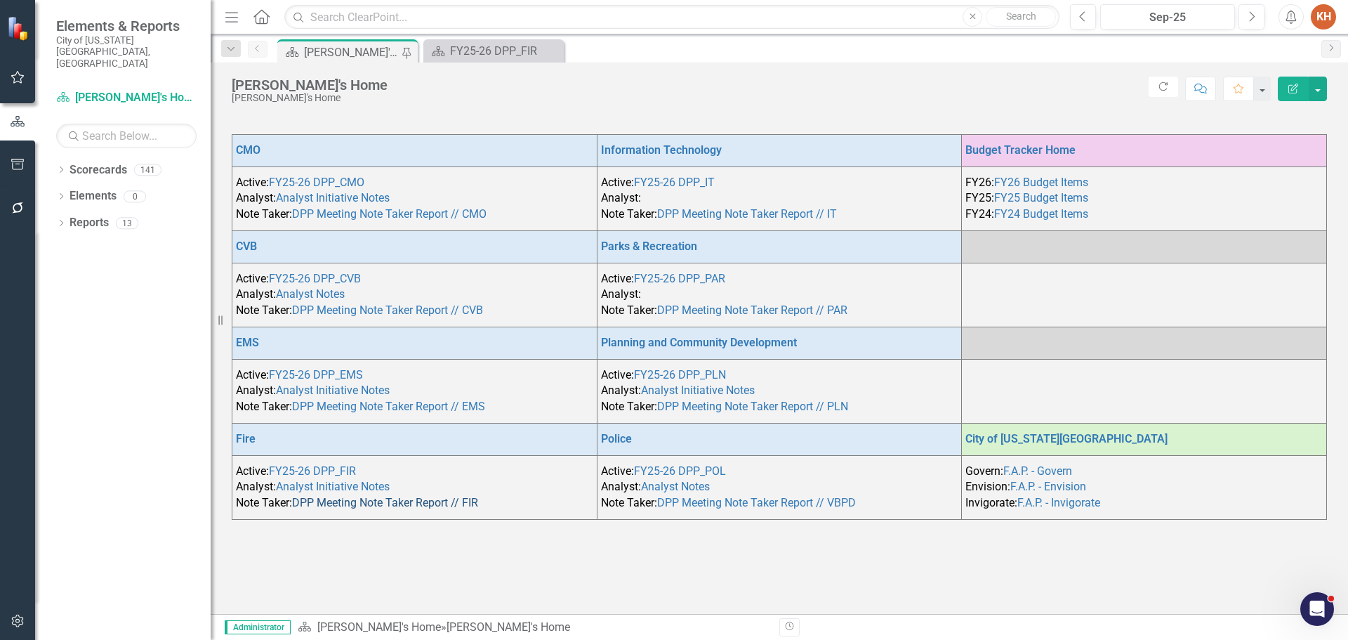
click at [346, 501] on link "DPP Meeting Note Taker Report // FIR" at bounding box center [385, 502] width 186 height 13
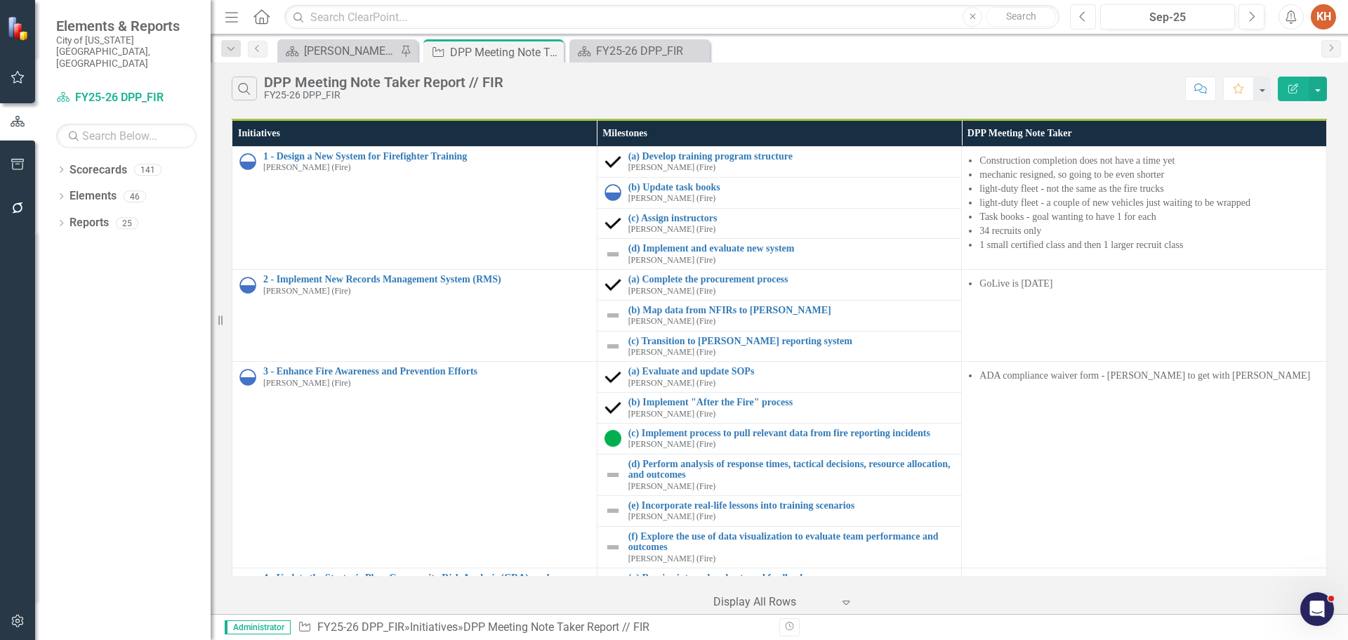
click at [1087, 15] on button "Previous" at bounding box center [1083, 16] width 26 height 25
click at [1087, 14] on icon "Previous" at bounding box center [1083, 17] width 8 height 13
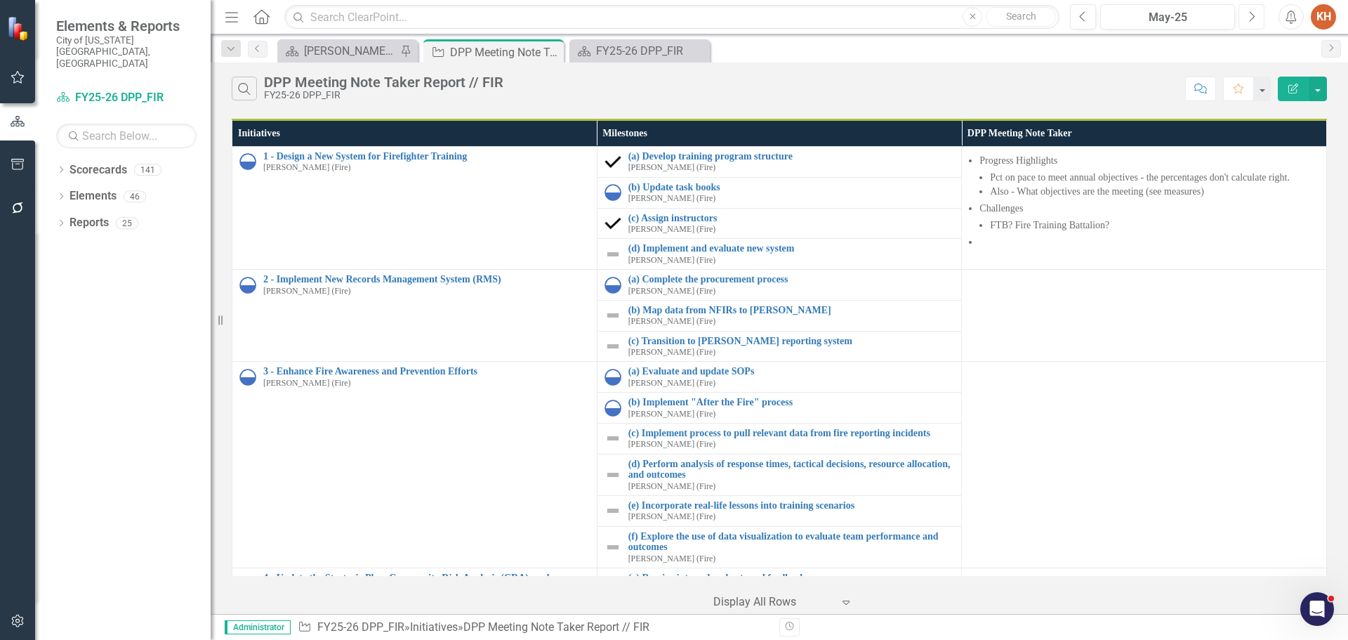
click at [1263, 14] on button "Next" at bounding box center [1251, 16] width 26 height 25
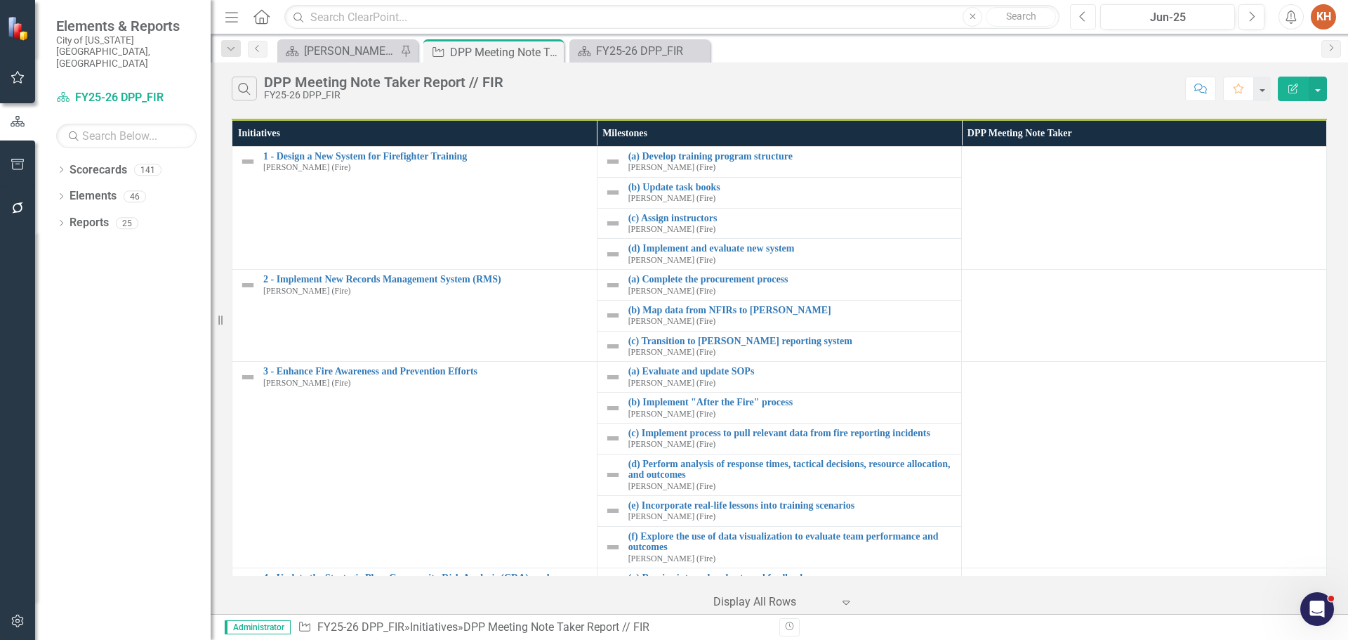
click at [1086, 18] on icon "Previous" at bounding box center [1083, 17] width 8 height 13
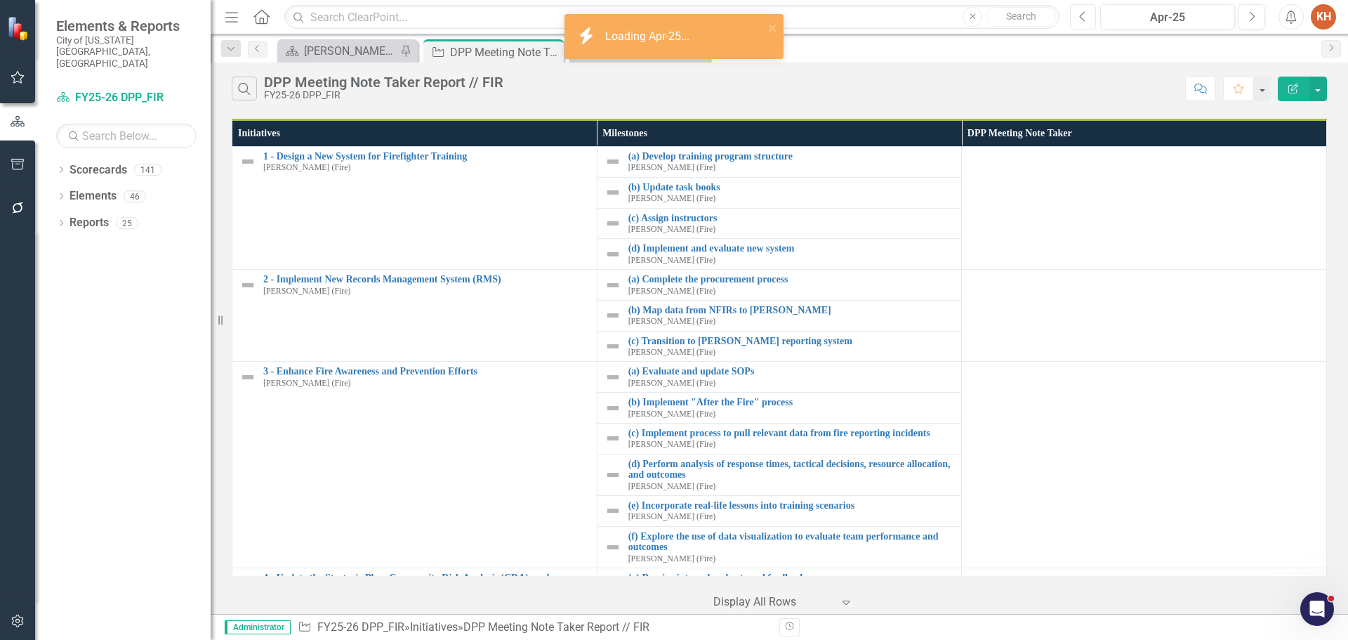
click at [1083, 16] on icon "Previous" at bounding box center [1083, 17] width 8 height 13
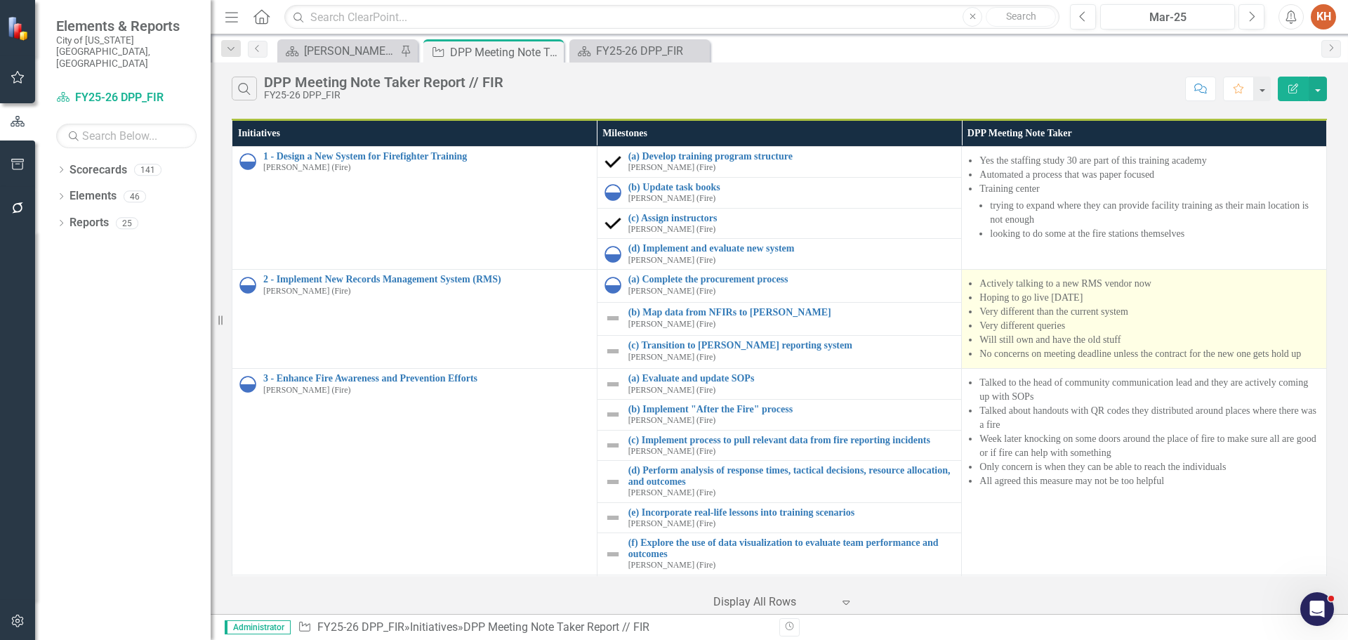
click at [979, 342] on li "Will still own and have the old stuff" at bounding box center [1149, 340] width 340 height 14
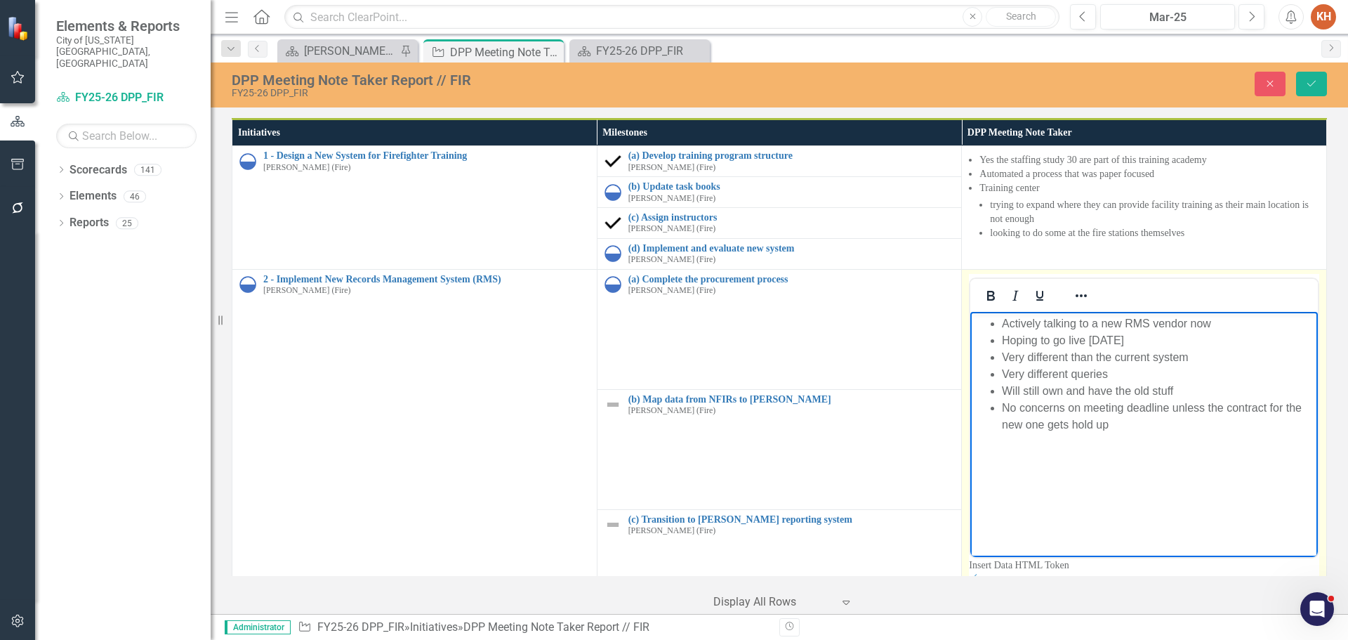
click at [1043, 389] on li "Will still own and have the old stuff" at bounding box center [1158, 390] width 312 height 17
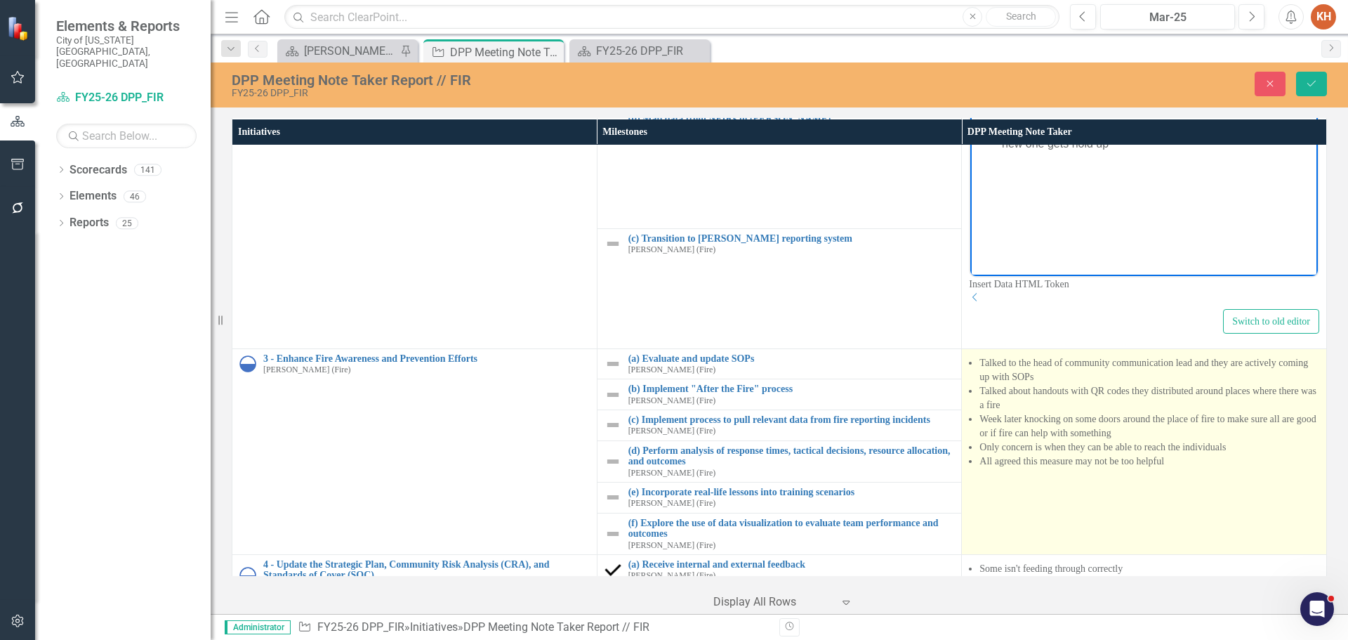
scroll to position [421, 0]
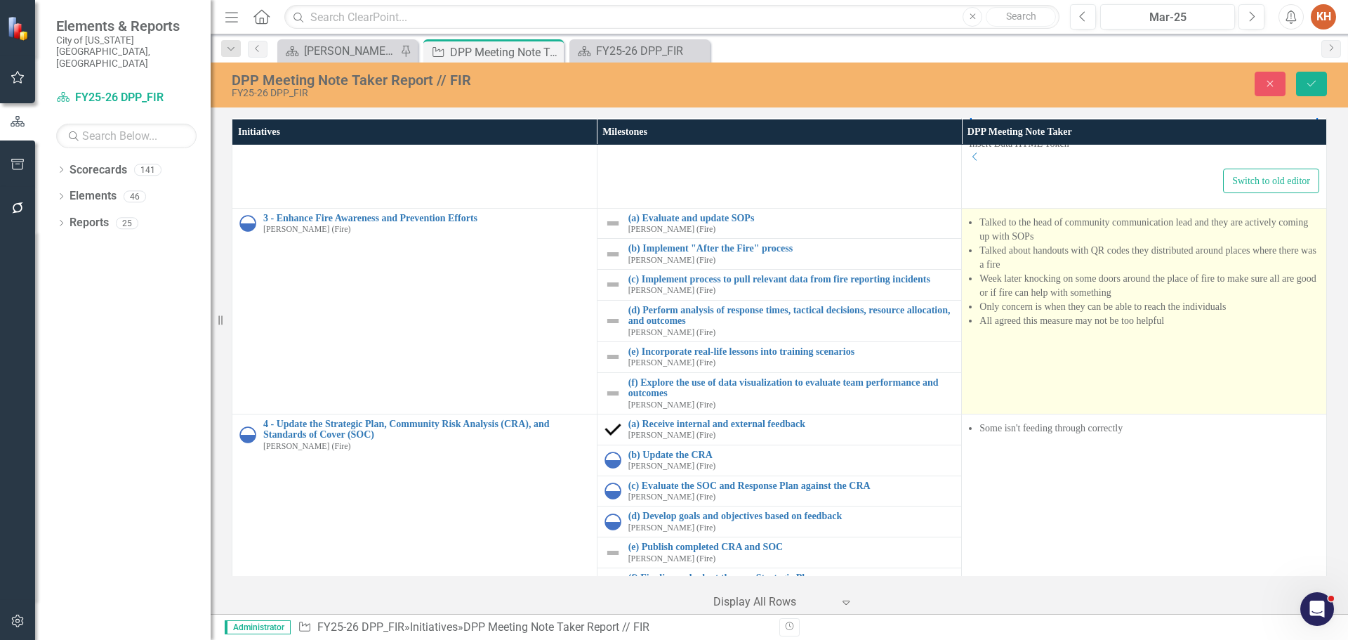
click at [979, 260] on li "Talked about handouts with QR codes they distributed around places where there …" at bounding box center [1149, 258] width 340 height 28
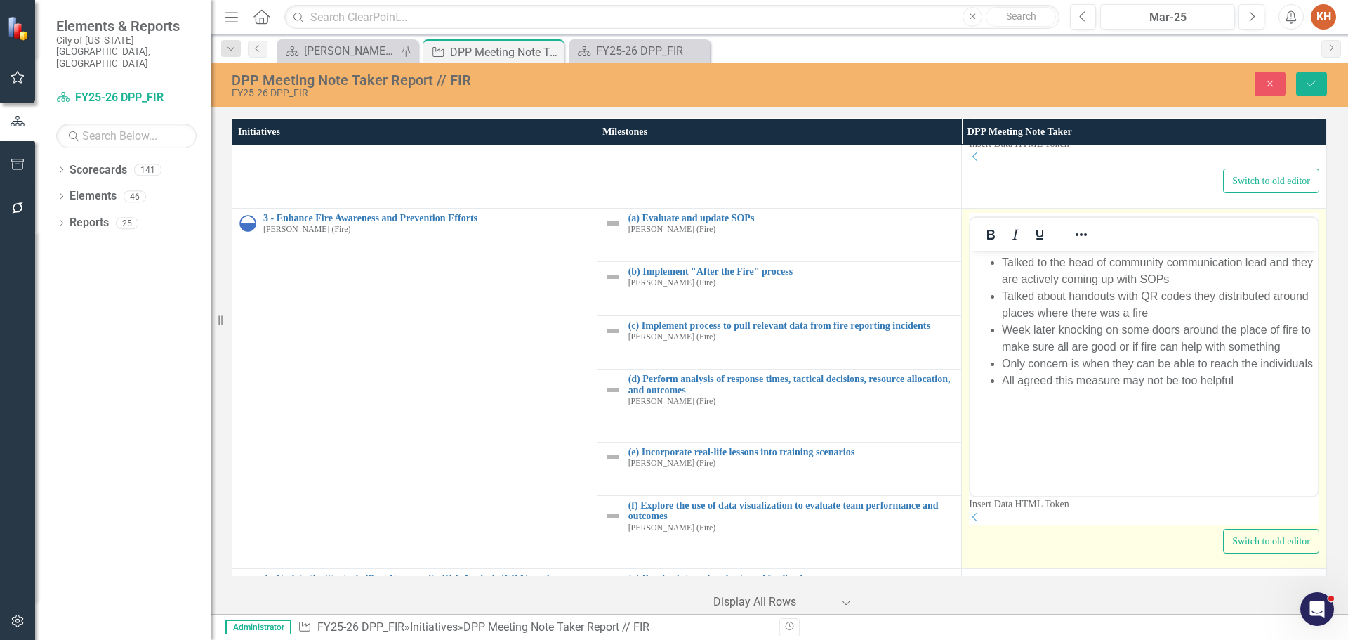
scroll to position [0, 0]
click at [1133, 341] on body "Talked to the head of community communication lead and they are actively coming…" at bounding box center [1144, 355] width 348 height 211
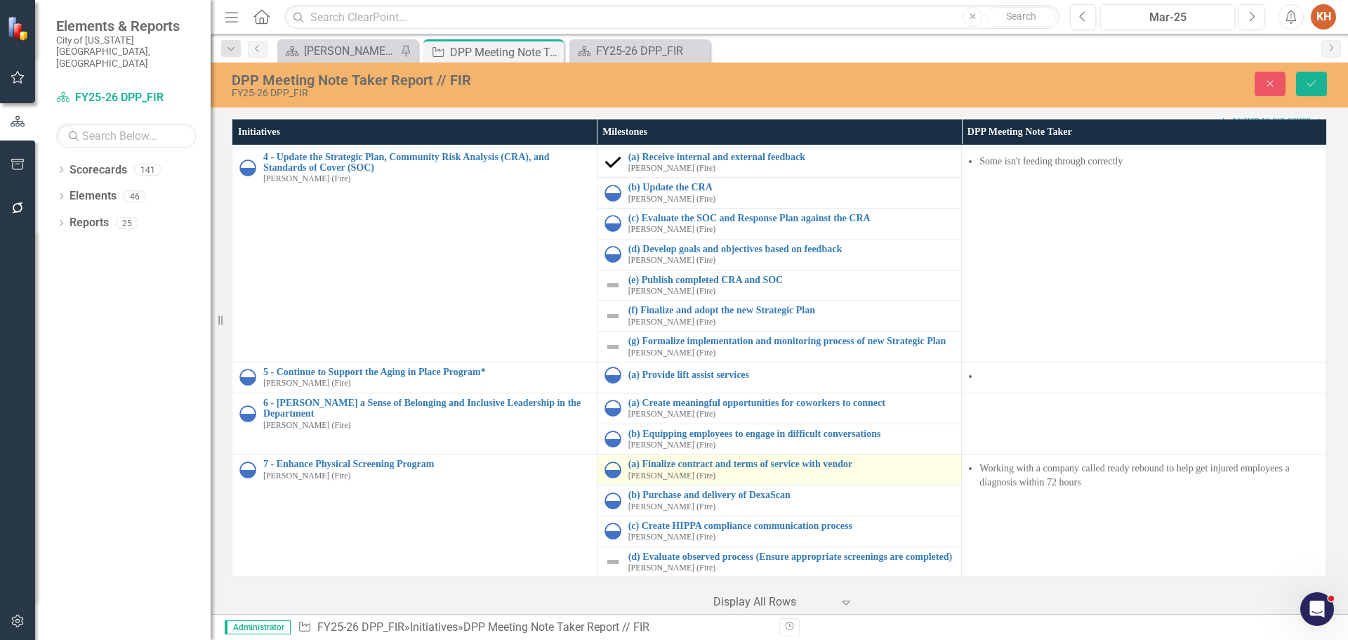
scroll to position [1050, 0]
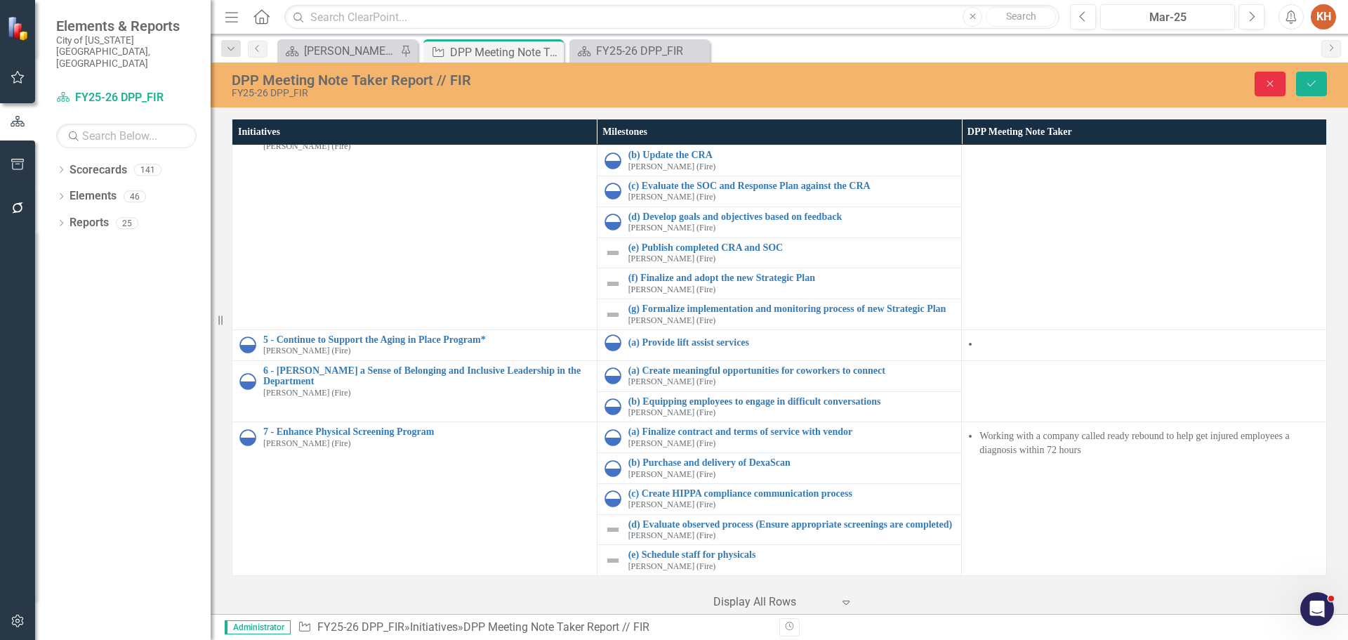
click at [1260, 85] on button "Close" at bounding box center [1270, 84] width 31 height 25
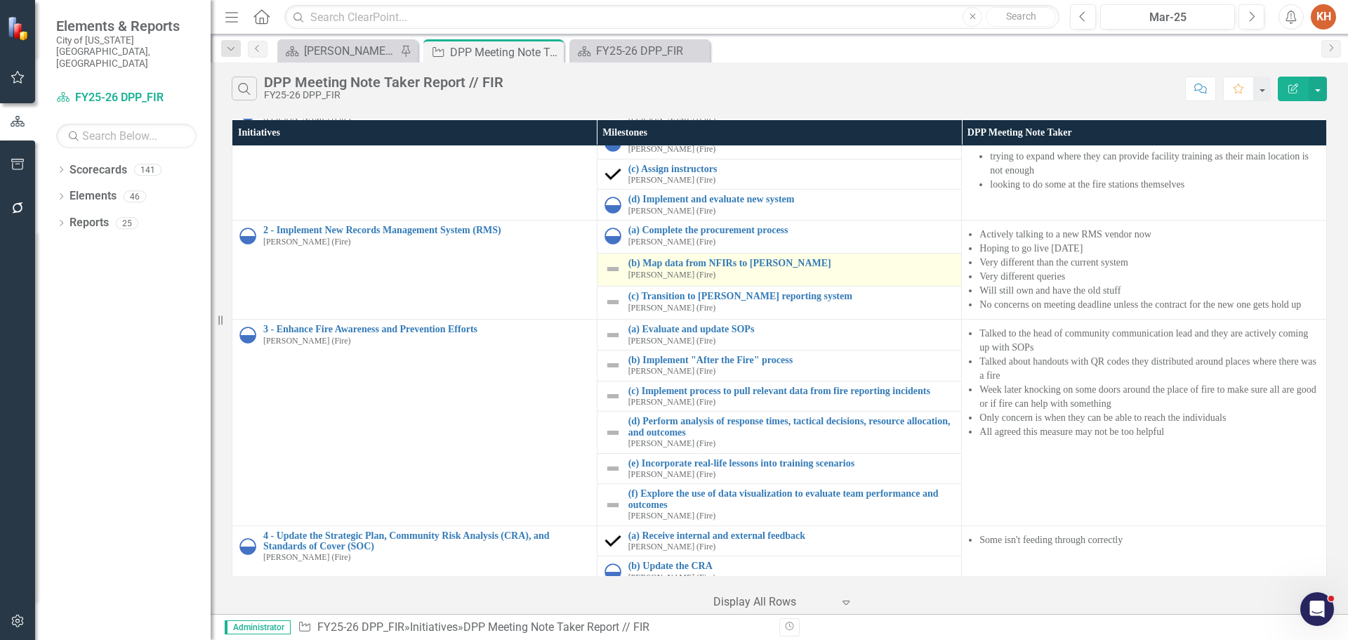
scroll to position [0, 0]
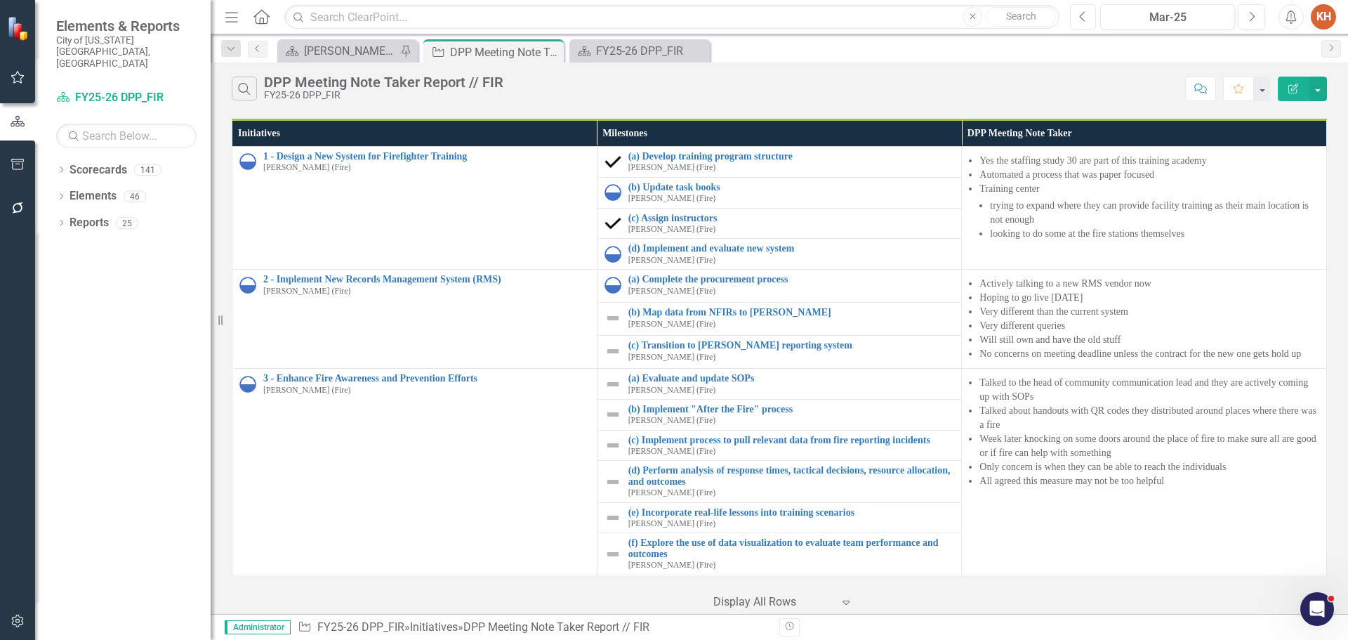
click at [1083, 18] on icon "Previous" at bounding box center [1083, 17] width 8 height 13
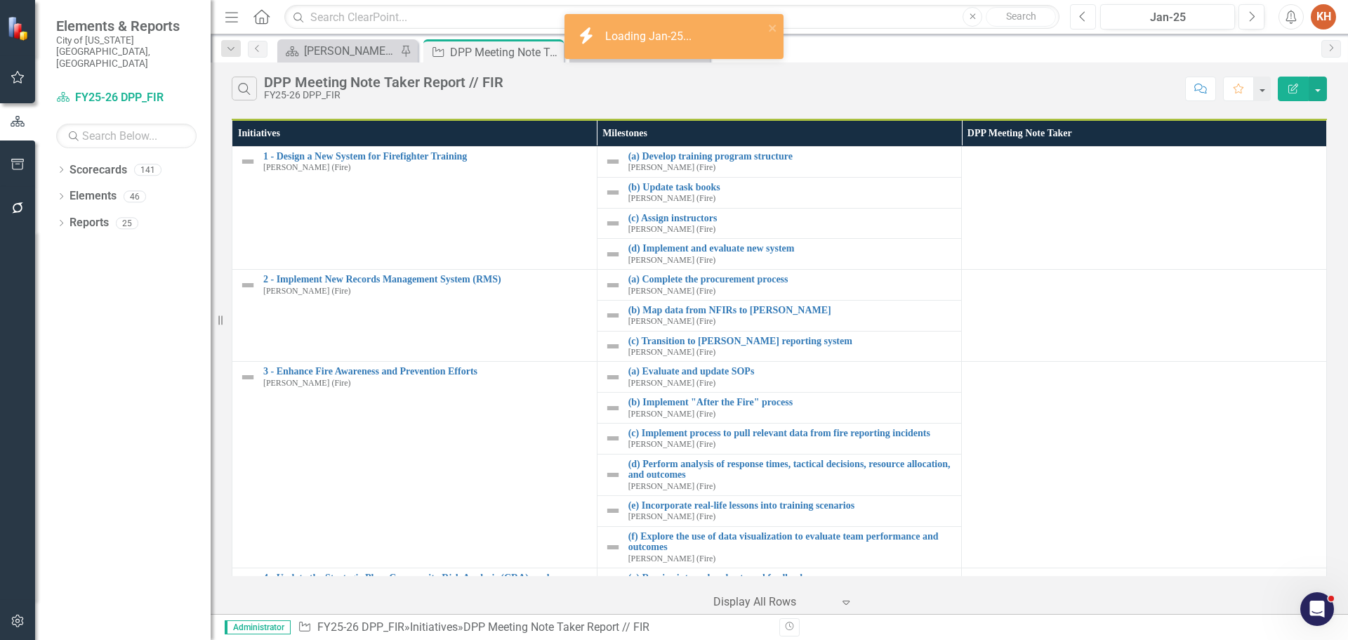
click at [1083, 18] on icon "Previous" at bounding box center [1083, 17] width 8 height 13
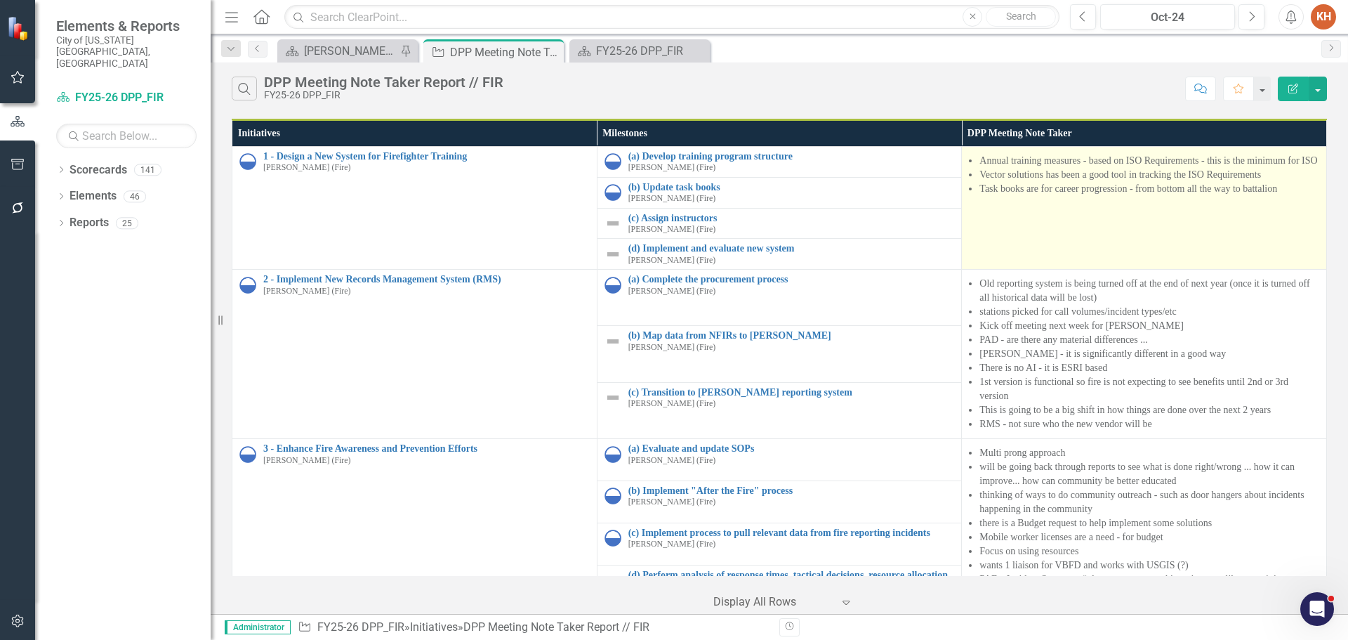
click at [979, 190] on li "Task books are for career progression - from bottom all the way to battalion" at bounding box center [1149, 189] width 340 height 14
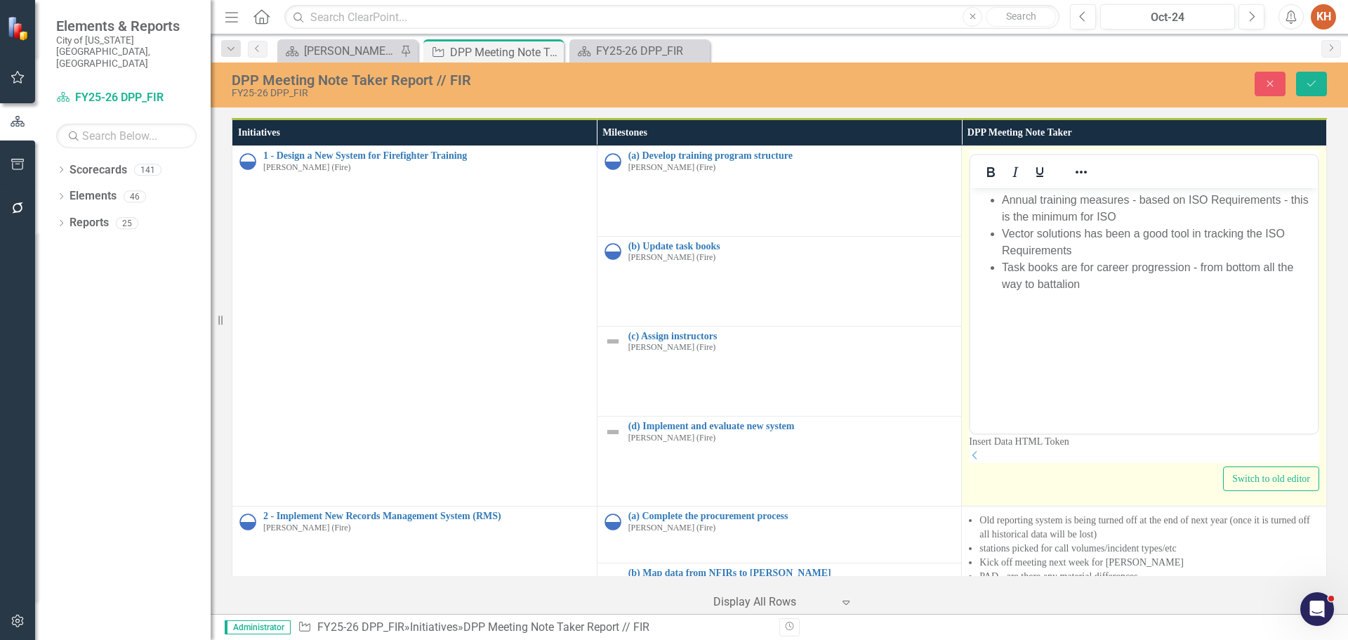
click at [1094, 259] on li "Task books are for career progression - from bottom all the way to battalion" at bounding box center [1158, 276] width 312 height 34
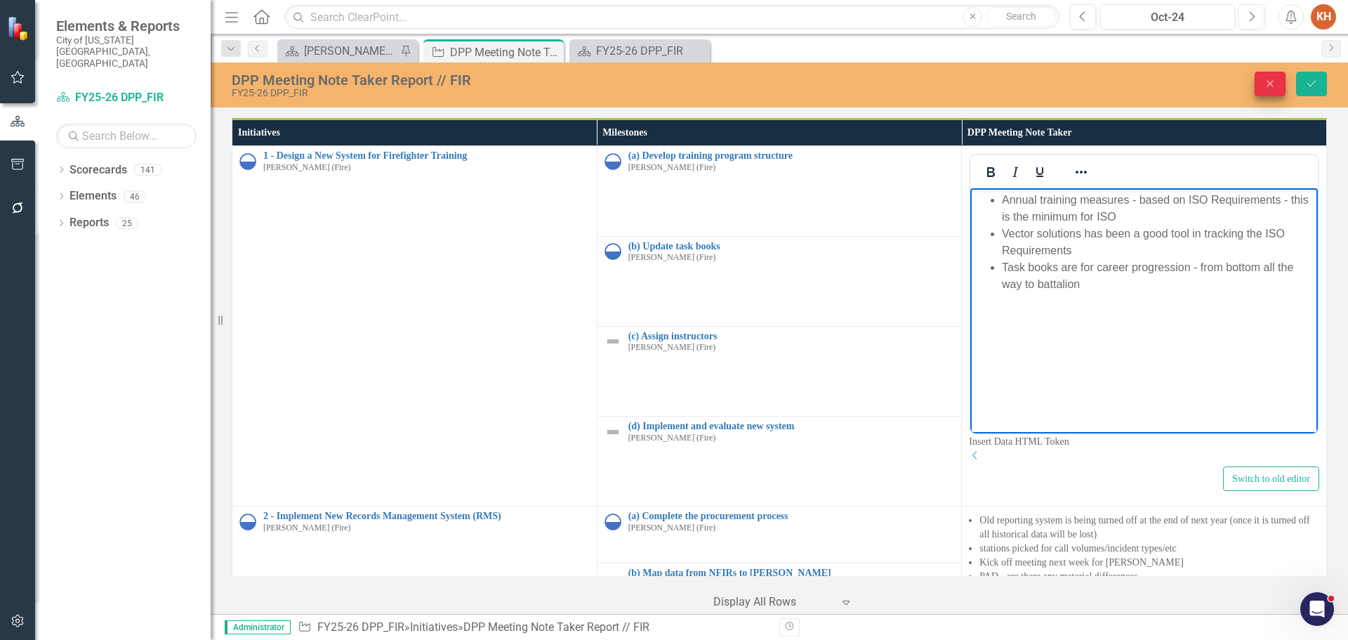
click at [1256, 83] on button "Close" at bounding box center [1270, 84] width 31 height 25
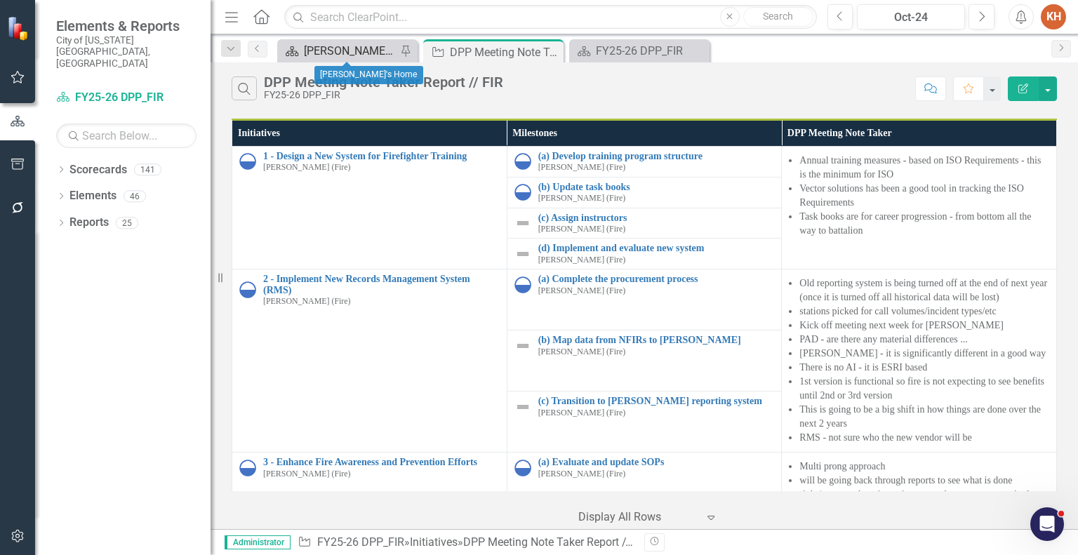
click at [328, 50] on div "[PERSON_NAME]'s Home" at bounding box center [350, 51] width 93 height 18
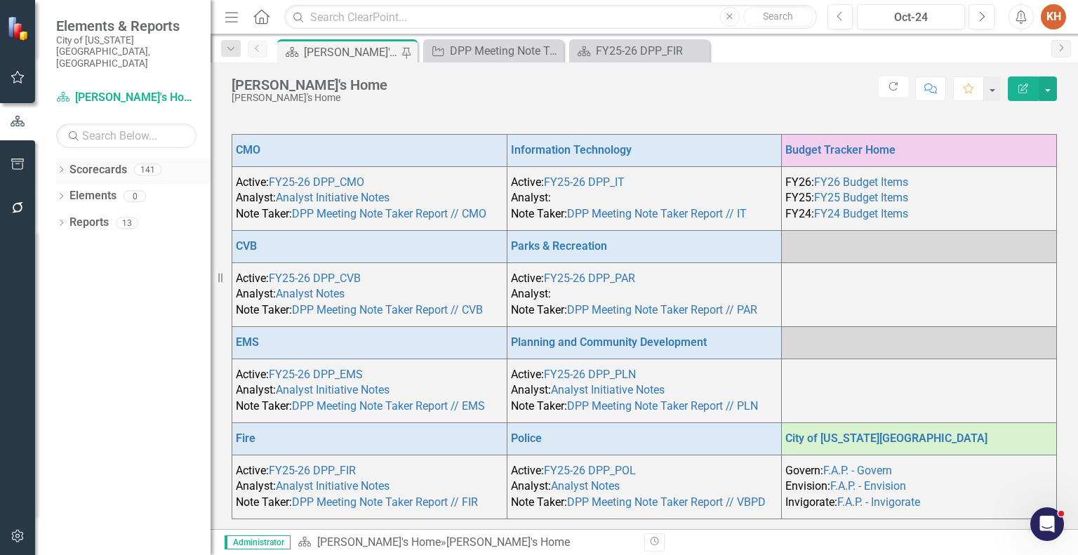
click at [60, 166] on div "Dropdown" at bounding box center [61, 172] width 10 height 12
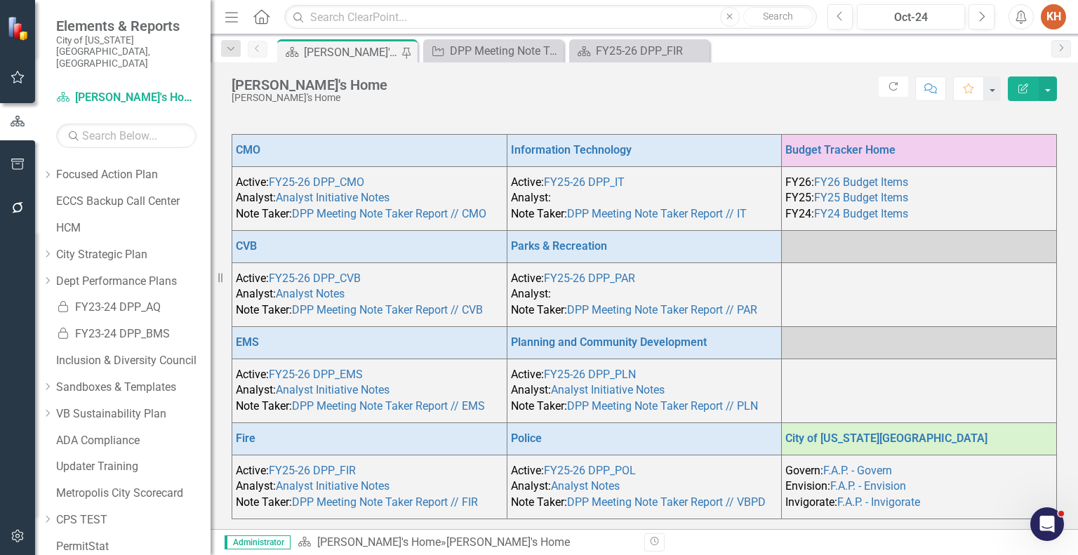
scroll to position [77, 0]
click at [53, 274] on icon "Dropdown" at bounding box center [47, 278] width 11 height 8
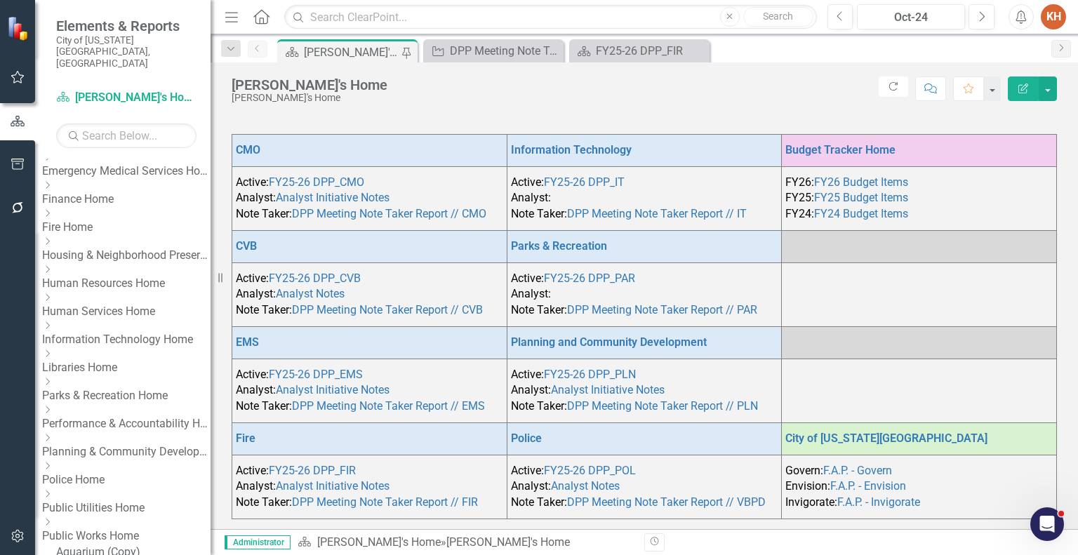
scroll to position [484, 0]
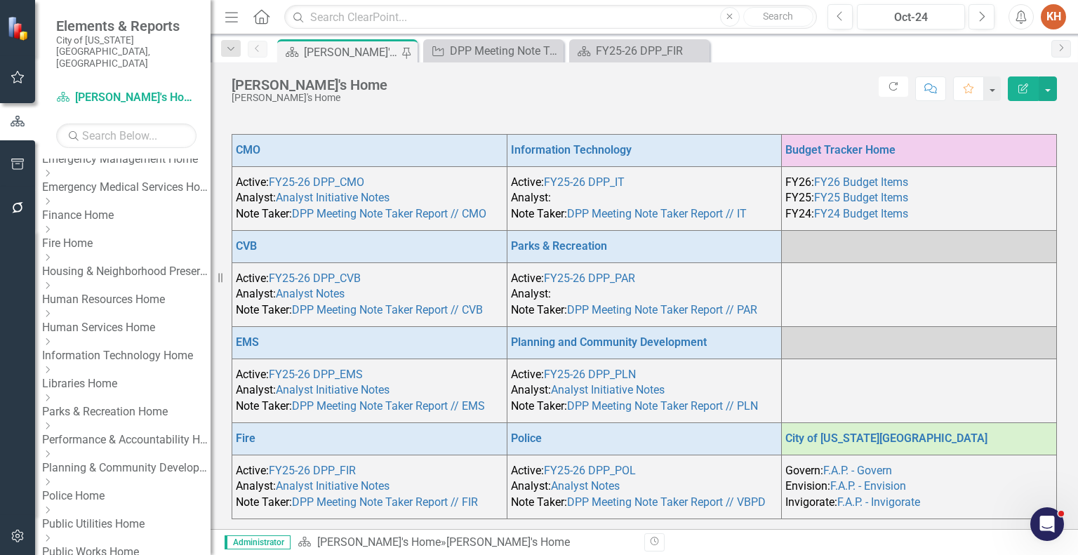
click at [53, 422] on icon "Dropdown" at bounding box center [47, 426] width 11 height 8
click at [151, 444] on link "FY25-26 DPP_OPA" at bounding box center [133, 452] width 154 height 16
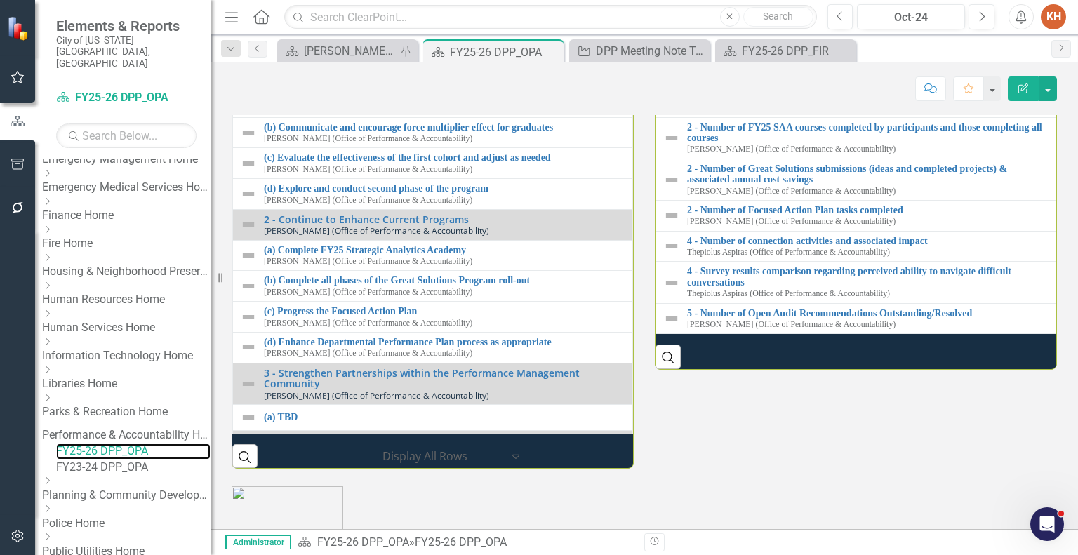
scroll to position [1384, 0]
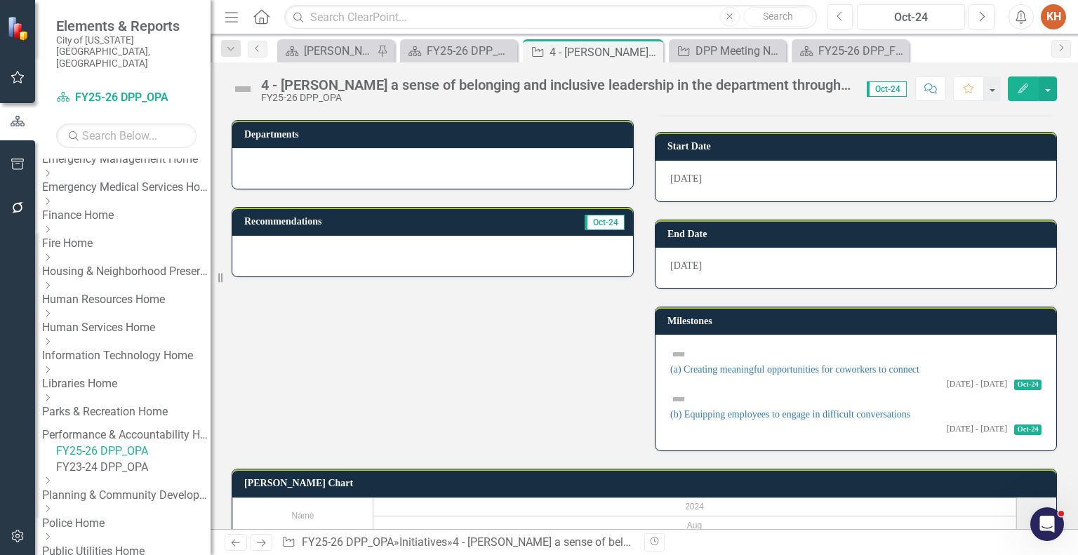
scroll to position [305, 0]
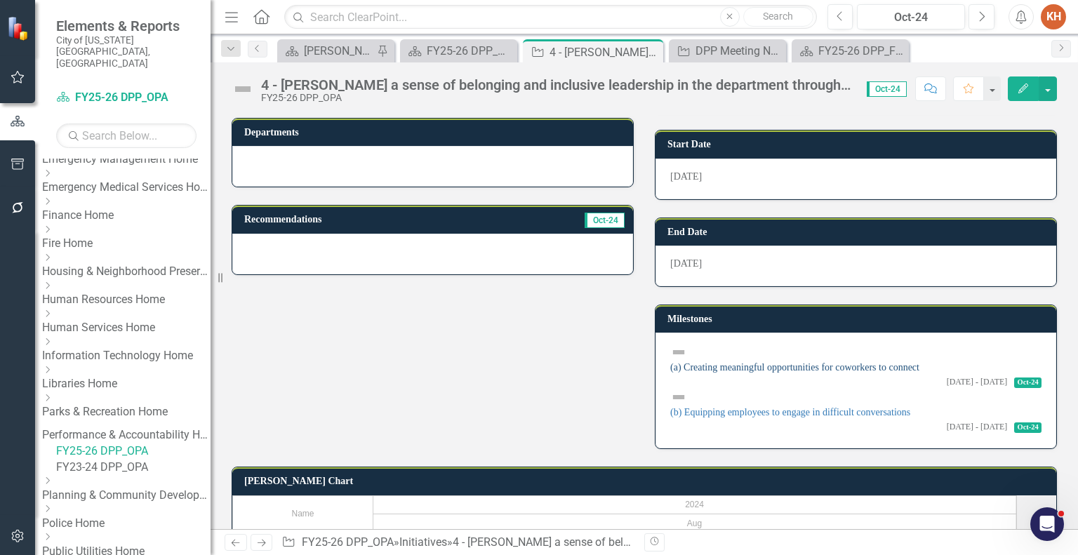
click at [849, 362] on link "(a) Creating meaningful opportunities for coworkers to connect" at bounding box center [794, 367] width 249 height 11
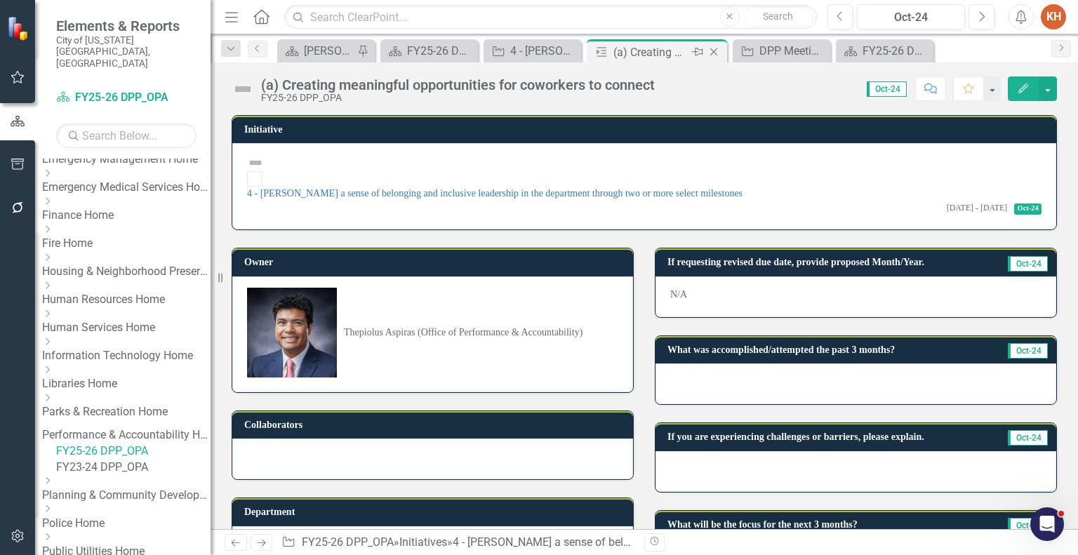
click at [713, 48] on icon "Close" at bounding box center [714, 51] width 14 height 11
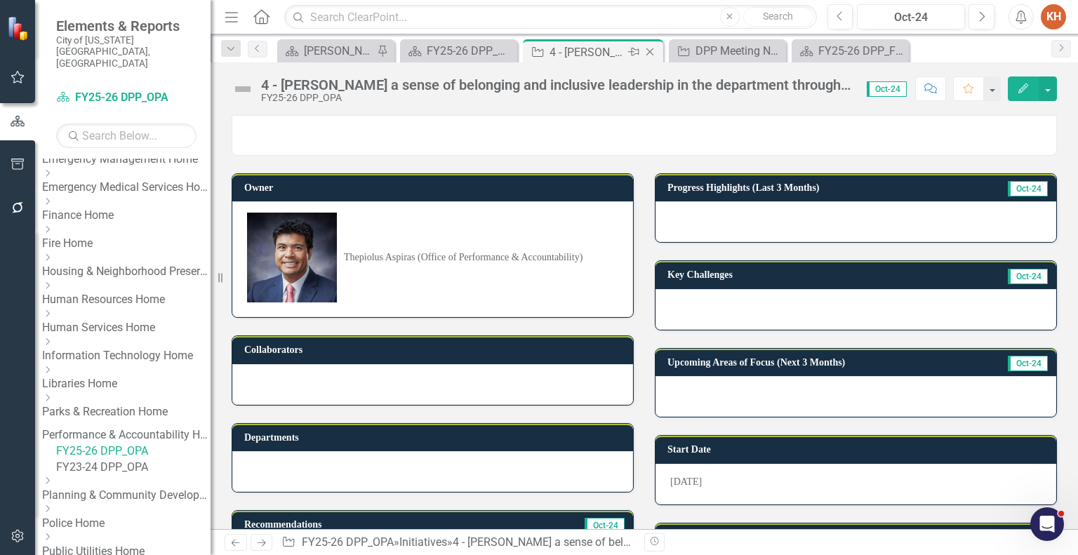
click at [648, 54] on icon "Close" at bounding box center [650, 51] width 14 height 11
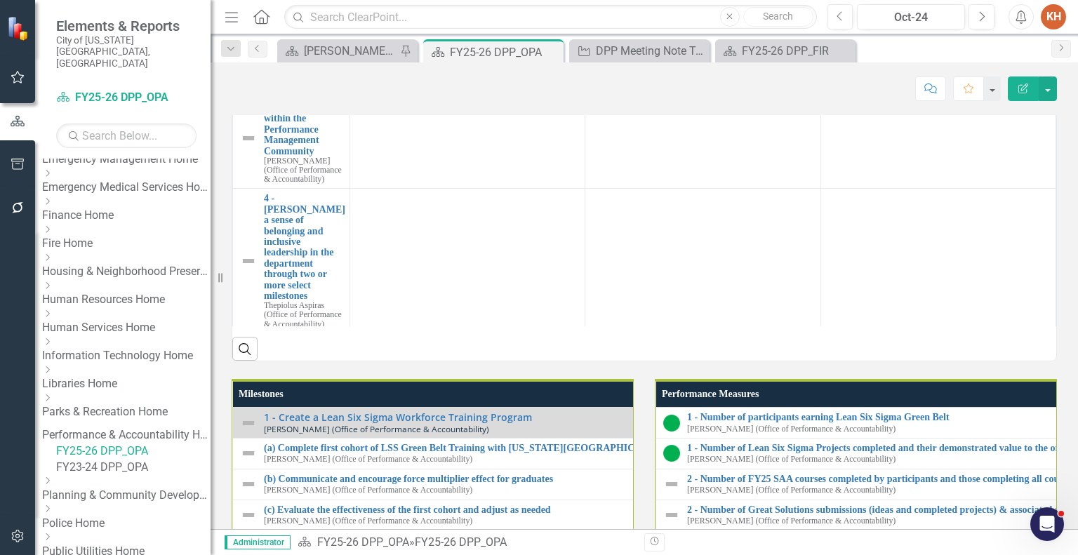
scroll to position [1157, 0]
